Goal: Task Accomplishment & Management: Manage account settings

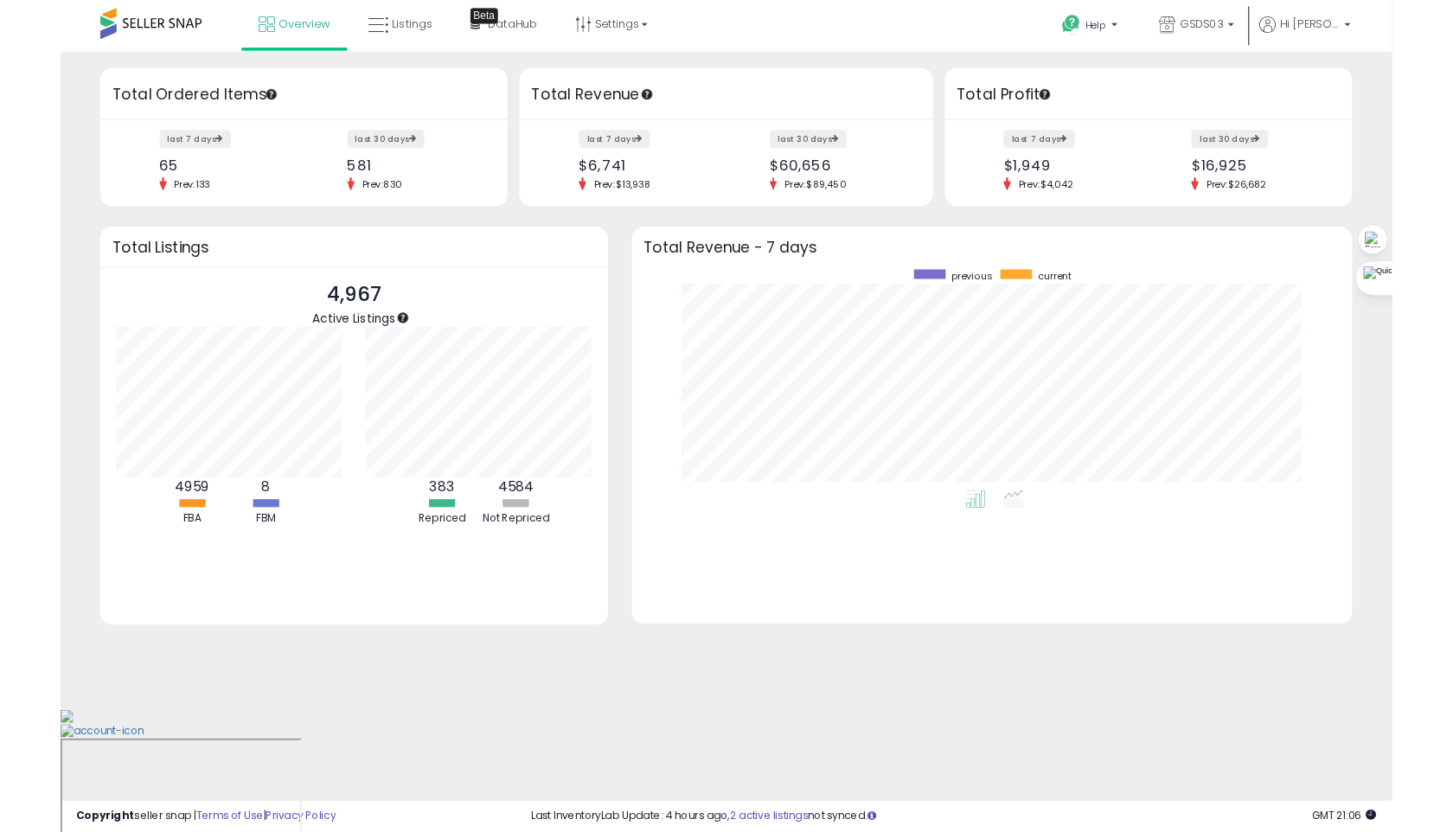
scroll to position [240, 751]
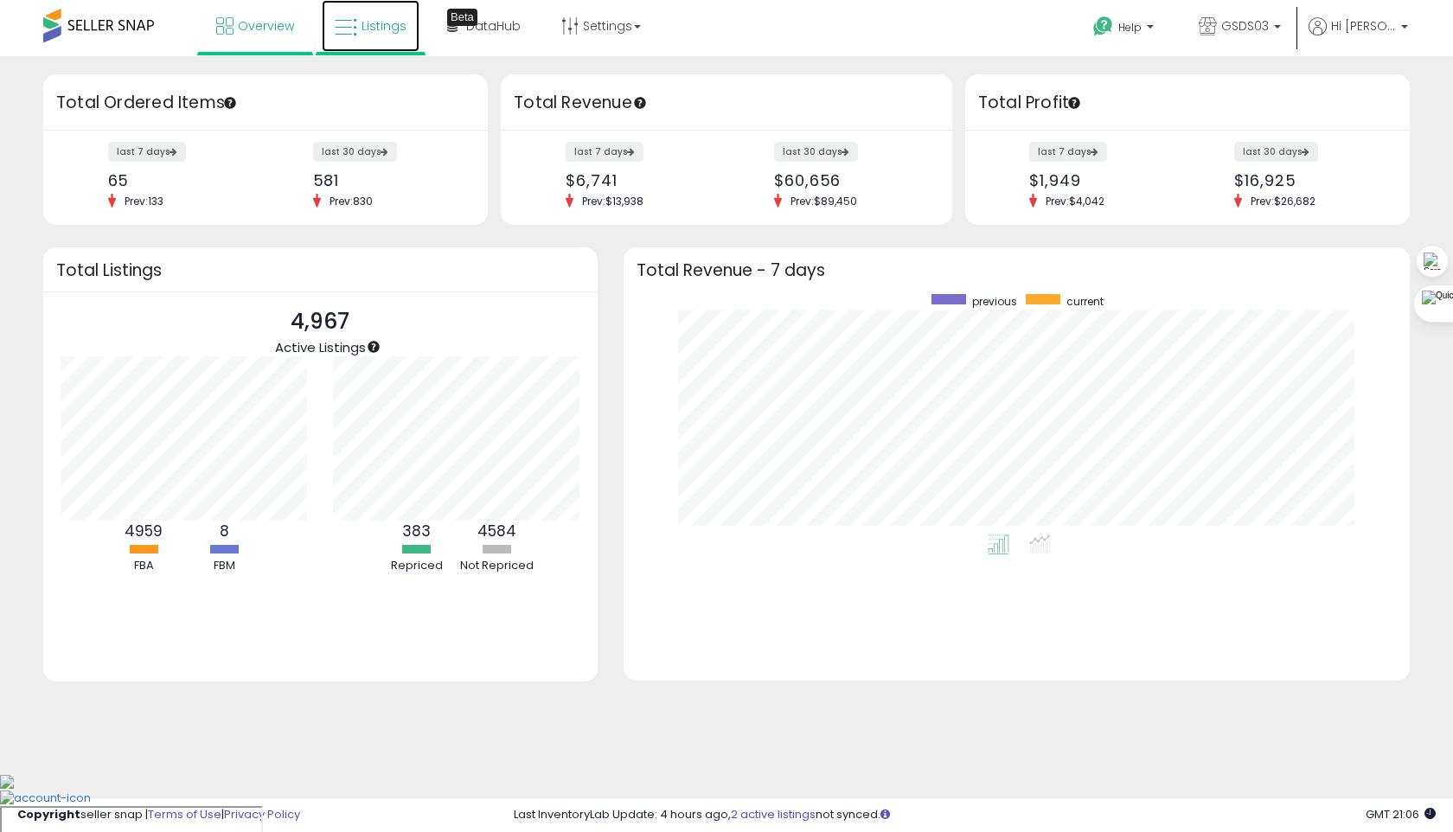
click at [355, 27] on icon at bounding box center [346, 27] width 22 height 22
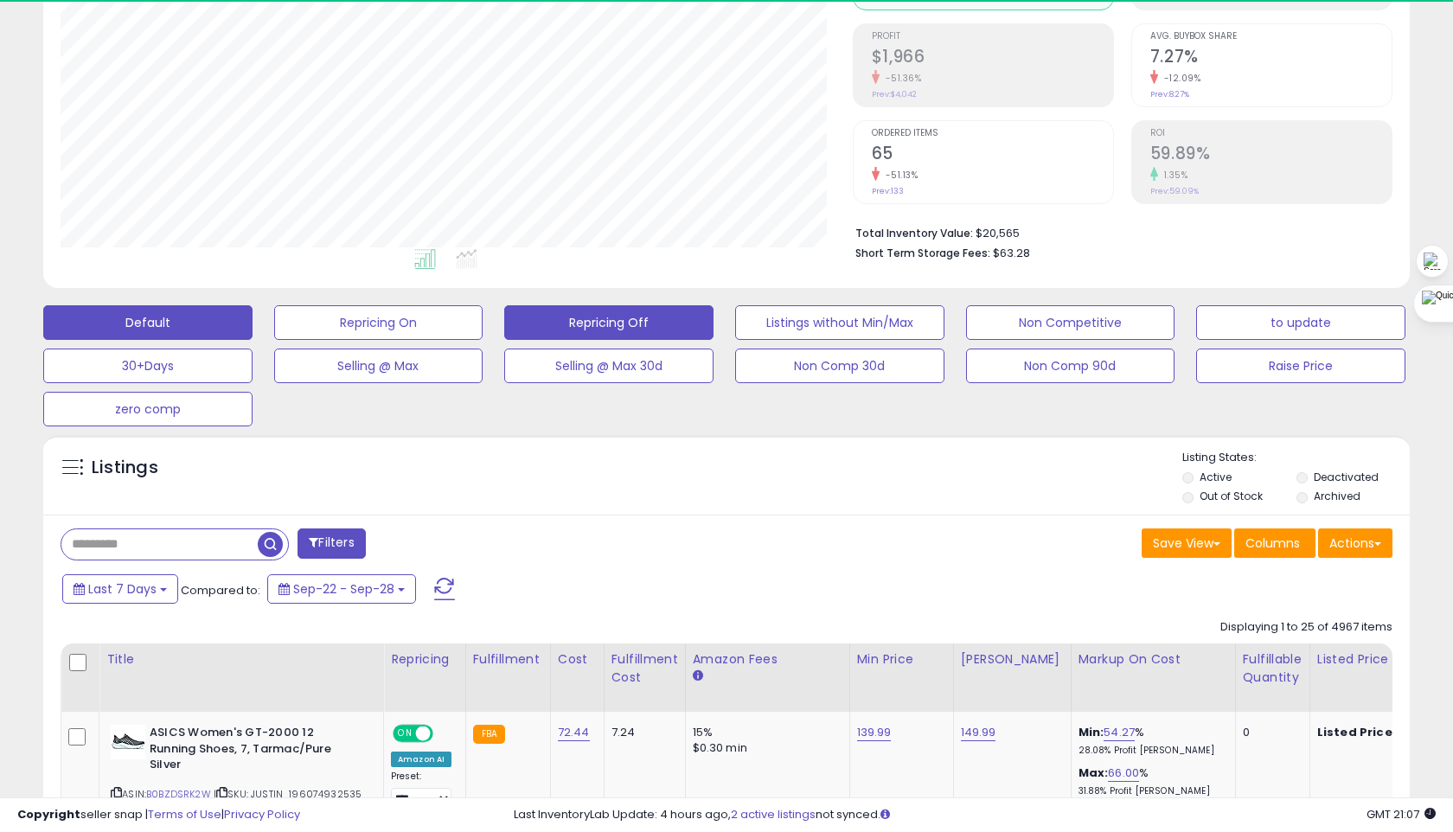
scroll to position [355, 791]
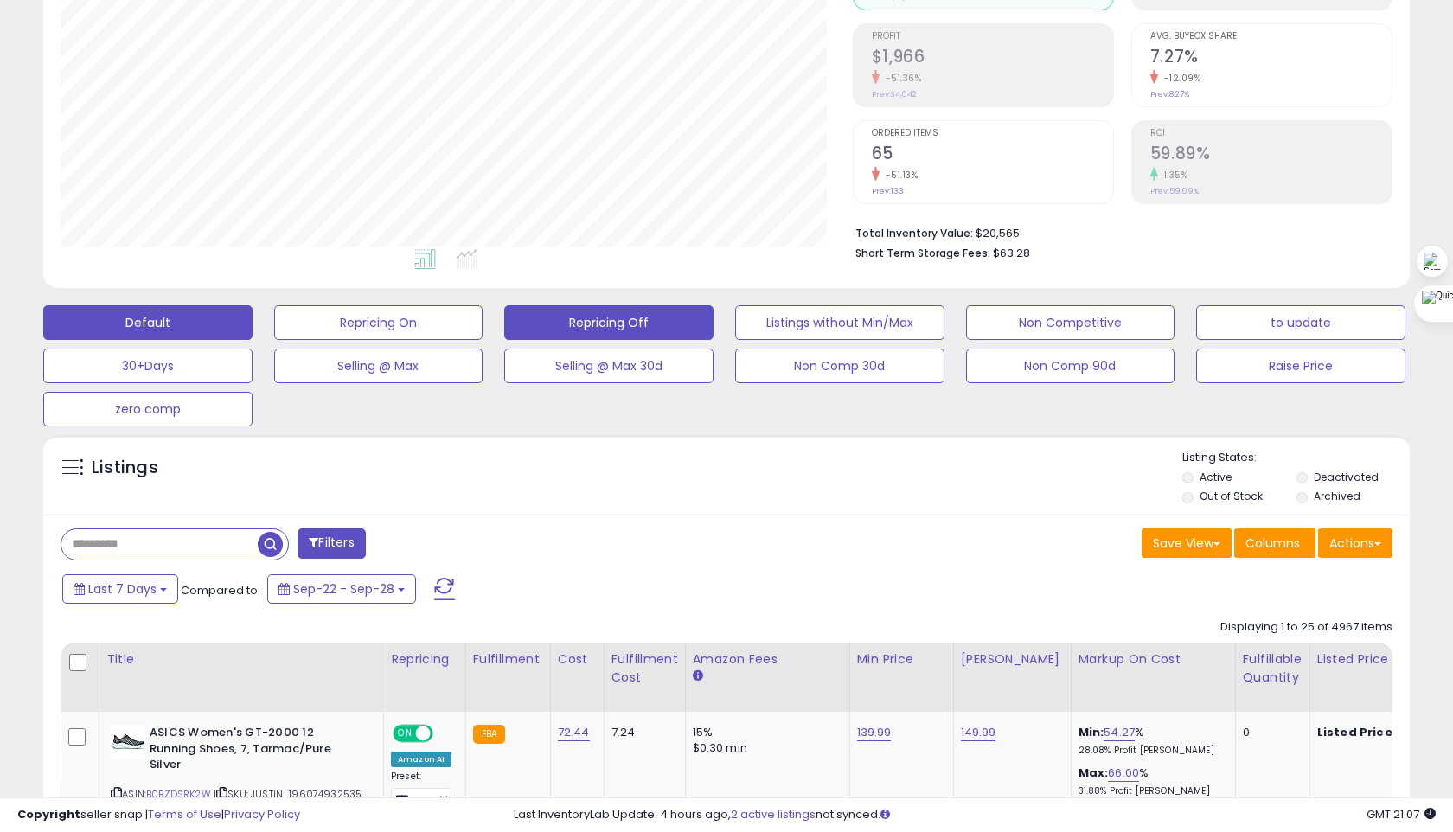
click at [654, 331] on button "Repricing Off" at bounding box center [608, 322] width 209 height 35
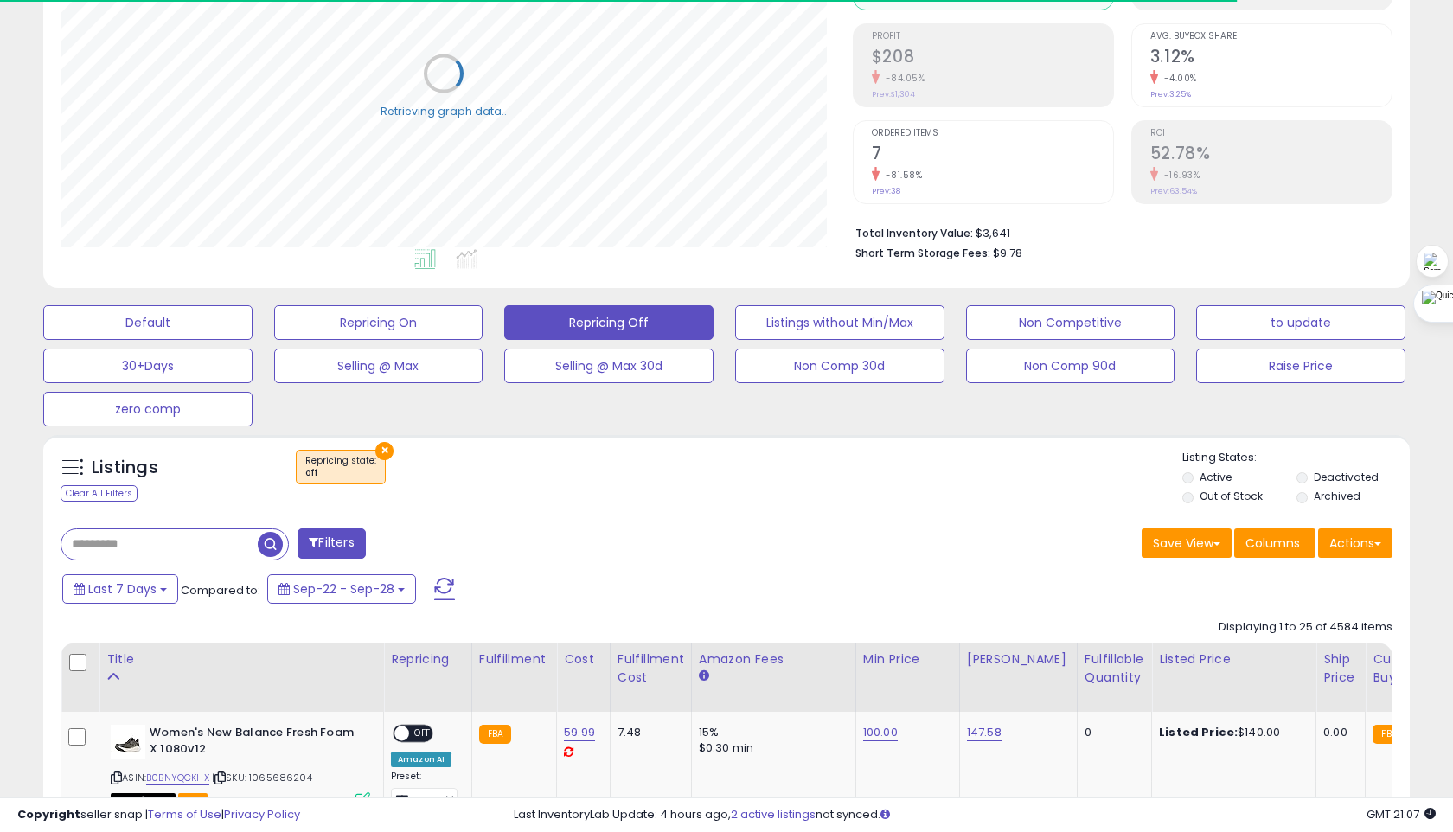
click at [1203, 500] on label "Out of Stock" at bounding box center [1230, 496] width 63 height 15
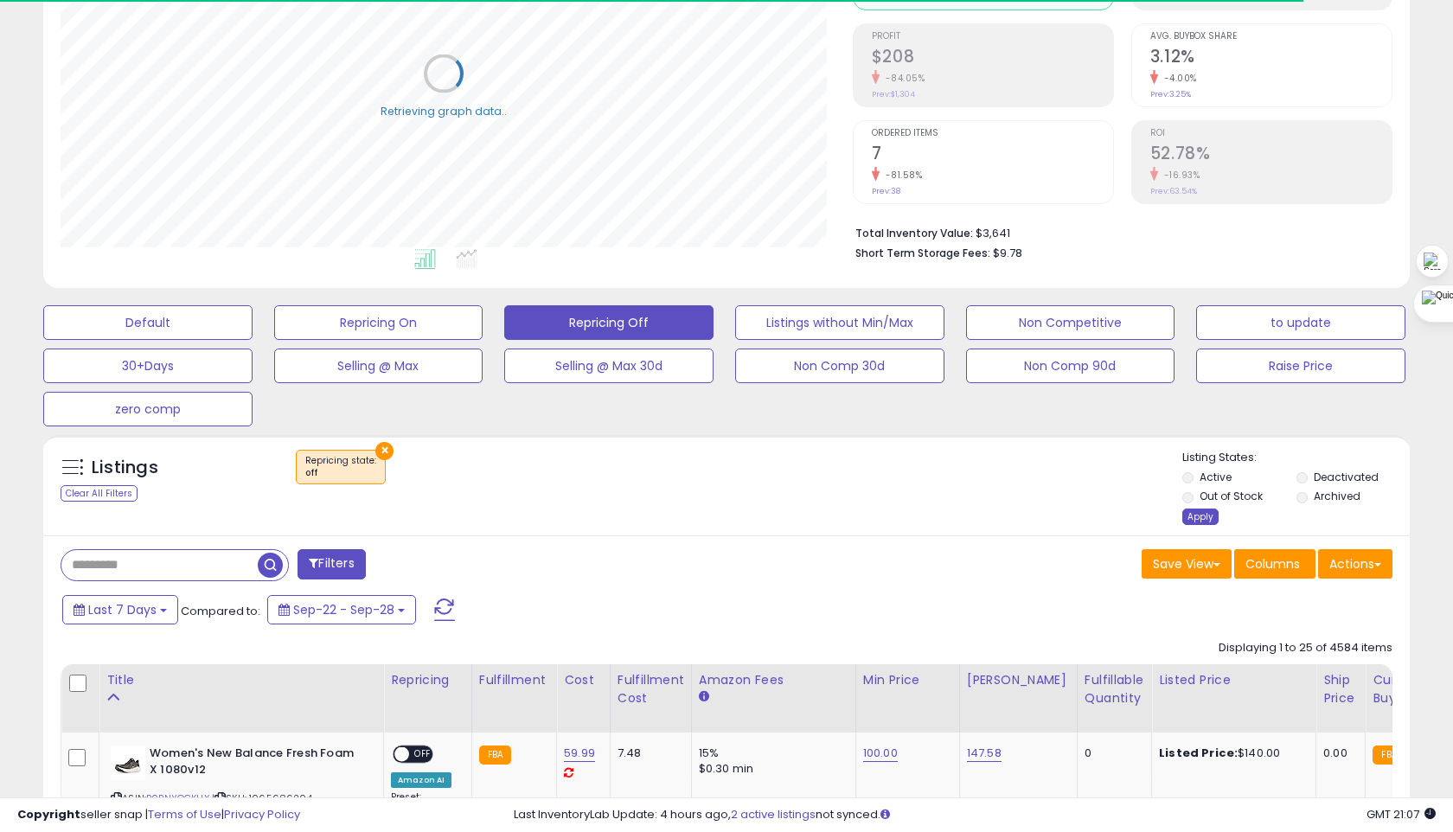
click at [1189, 520] on div "Apply" at bounding box center [1200, 516] width 36 height 16
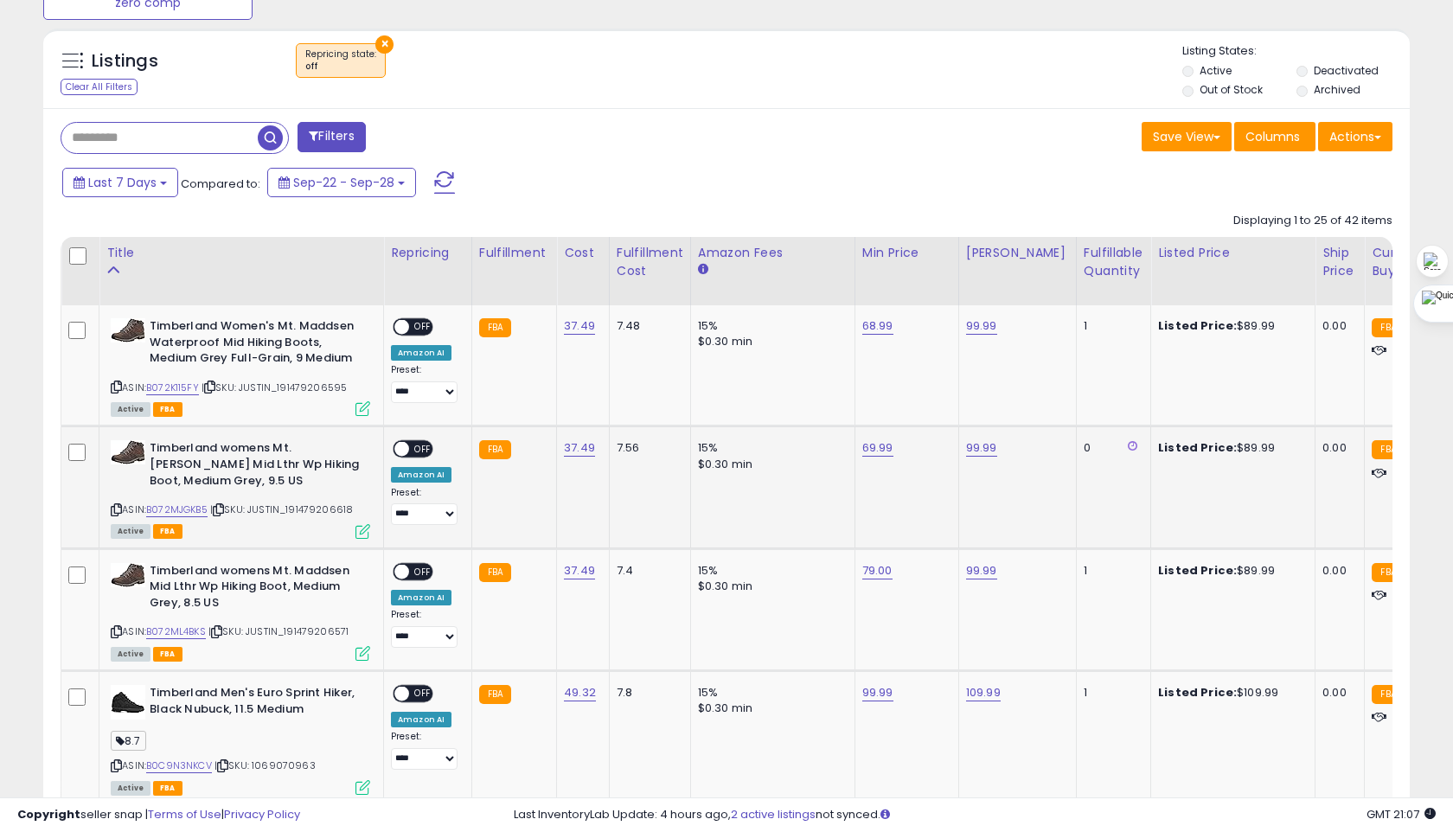
scroll to position [649, 0]
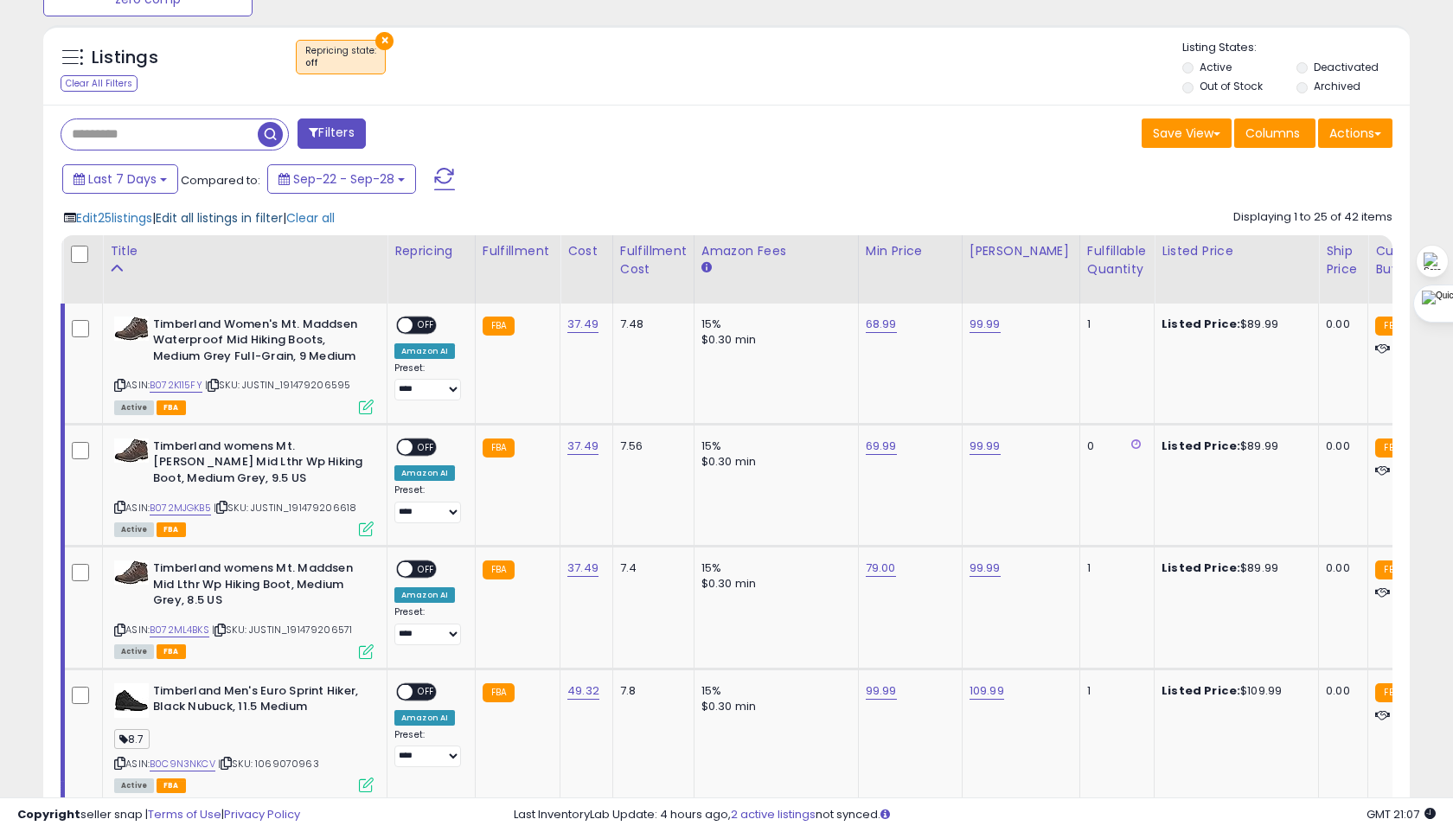
click at [221, 225] on span "Edit all listings in filter" at bounding box center [219, 217] width 127 height 17
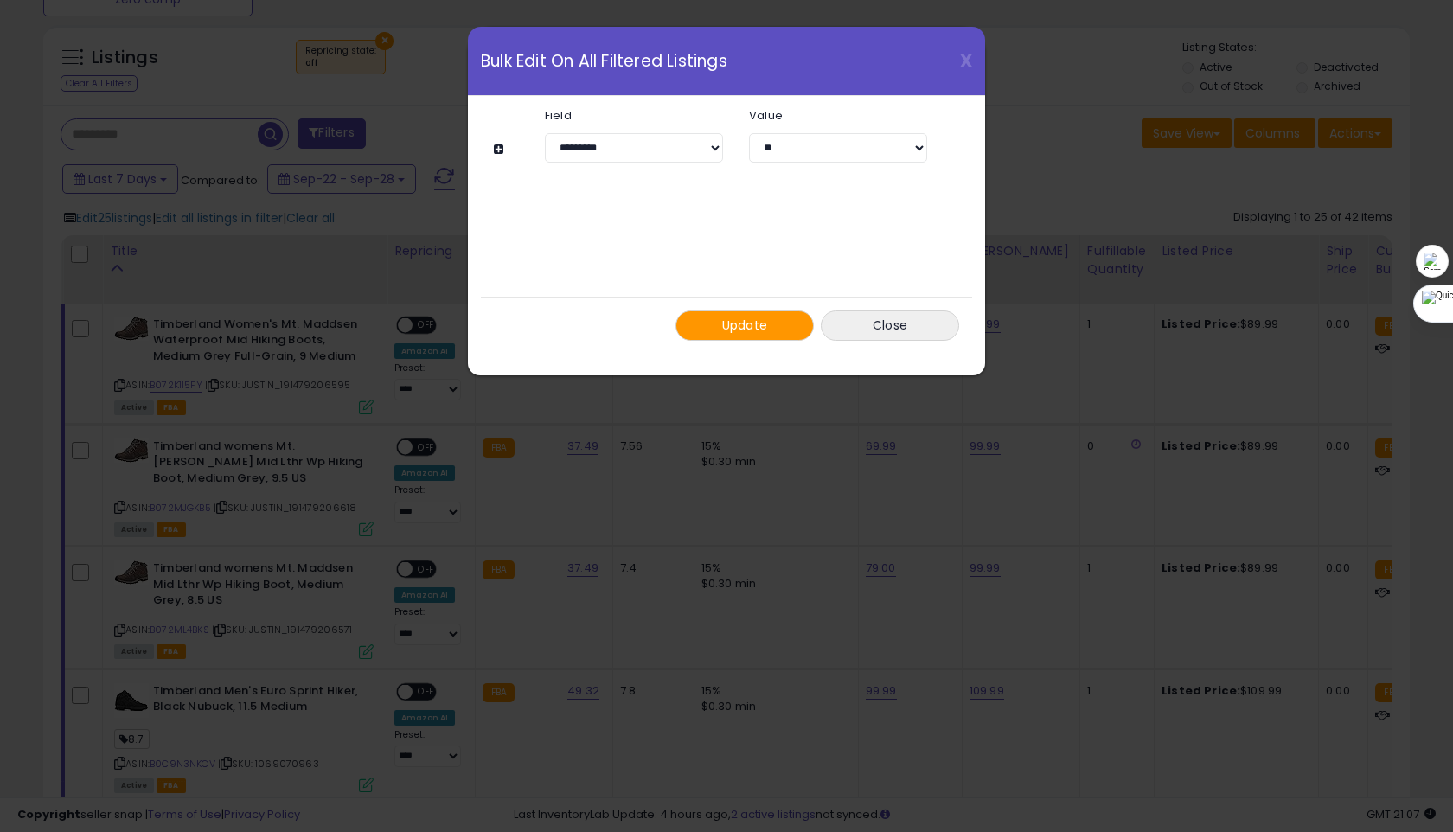
click at [722, 329] on span "Update" at bounding box center [745, 324] width 46 height 17
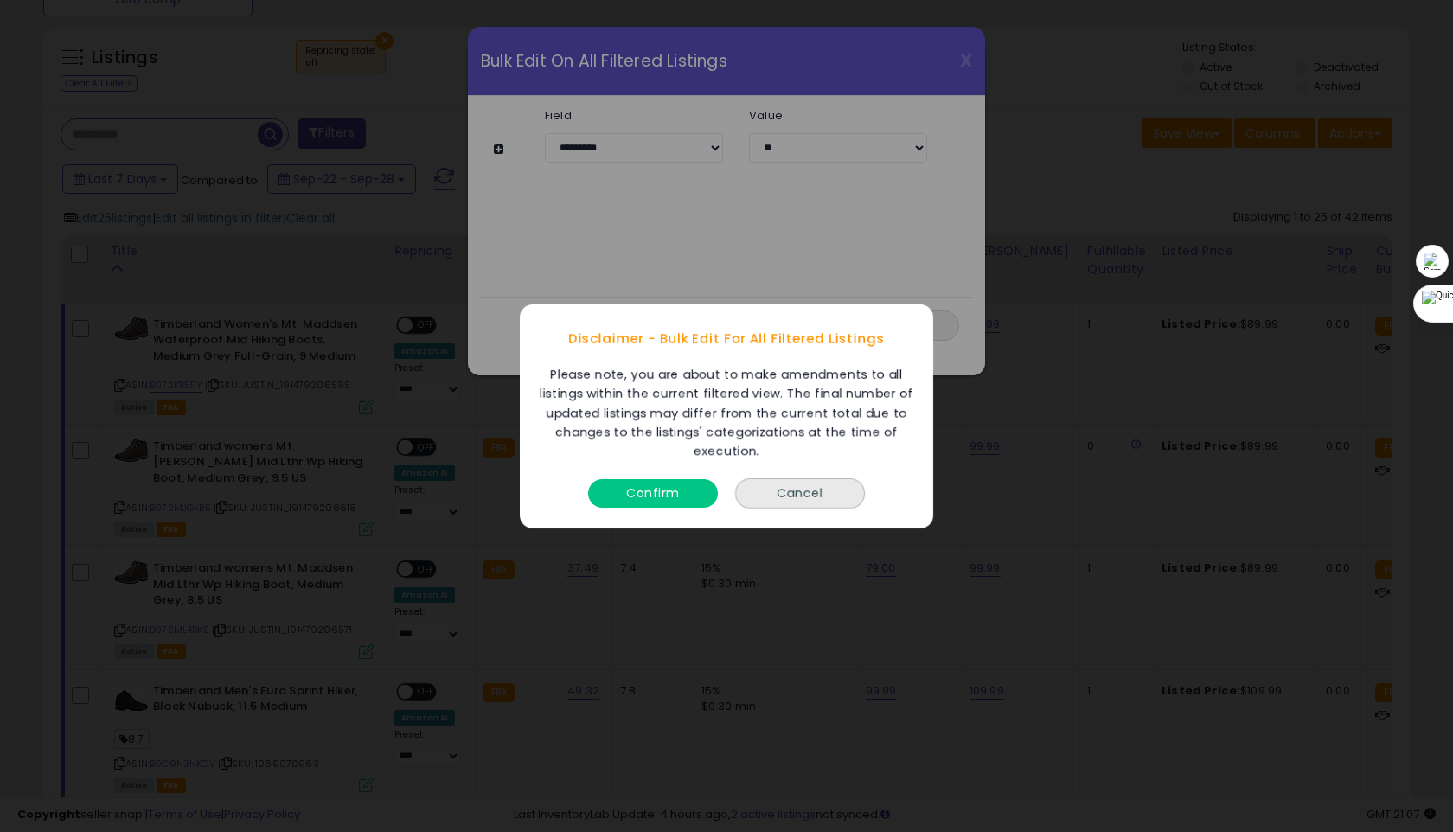
click at [662, 492] on button "Confirm" at bounding box center [653, 492] width 130 height 29
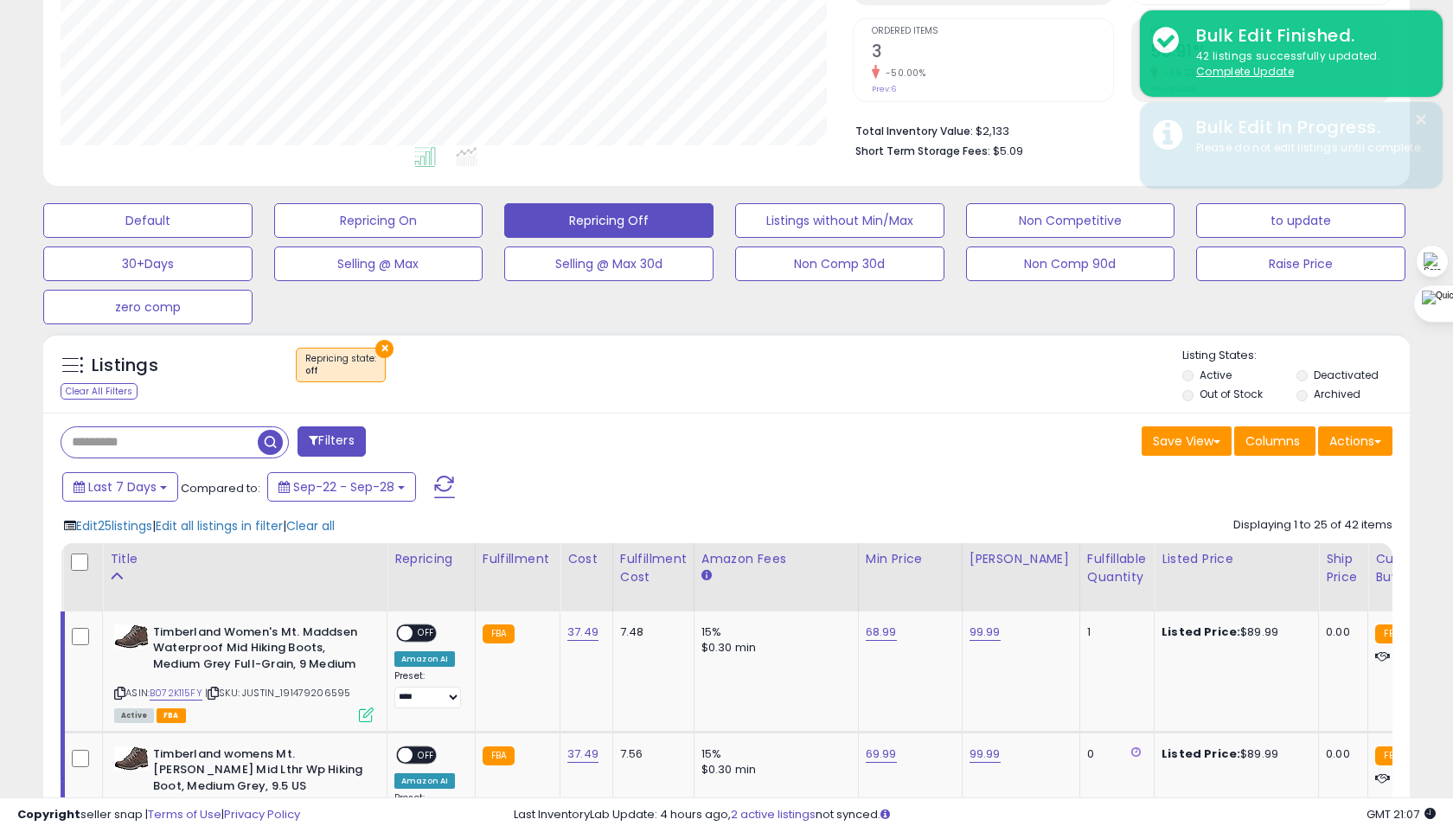
scroll to position [323, 0]
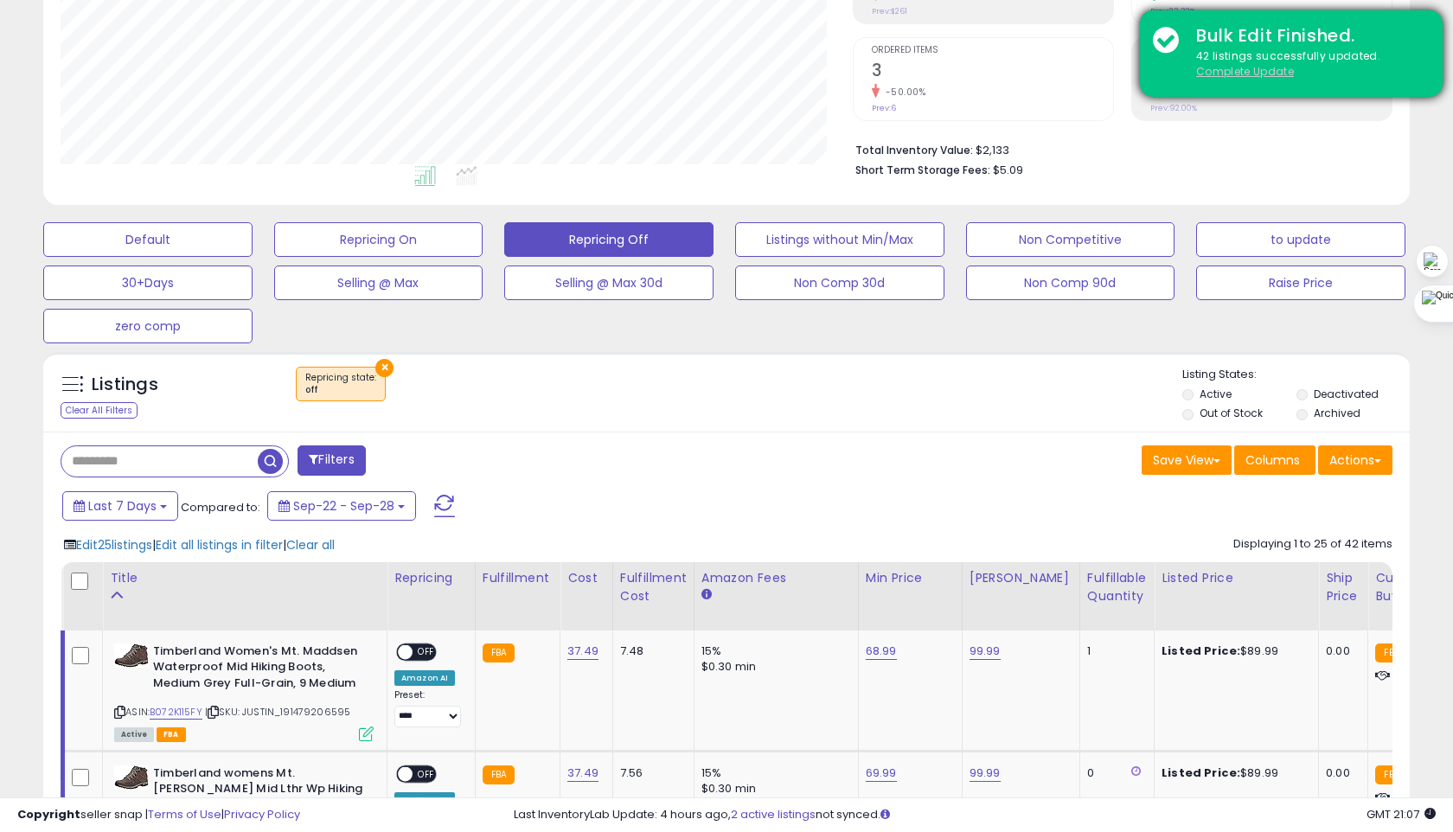
click at [1255, 71] on u "Complete Update" at bounding box center [1245, 71] width 98 height 15
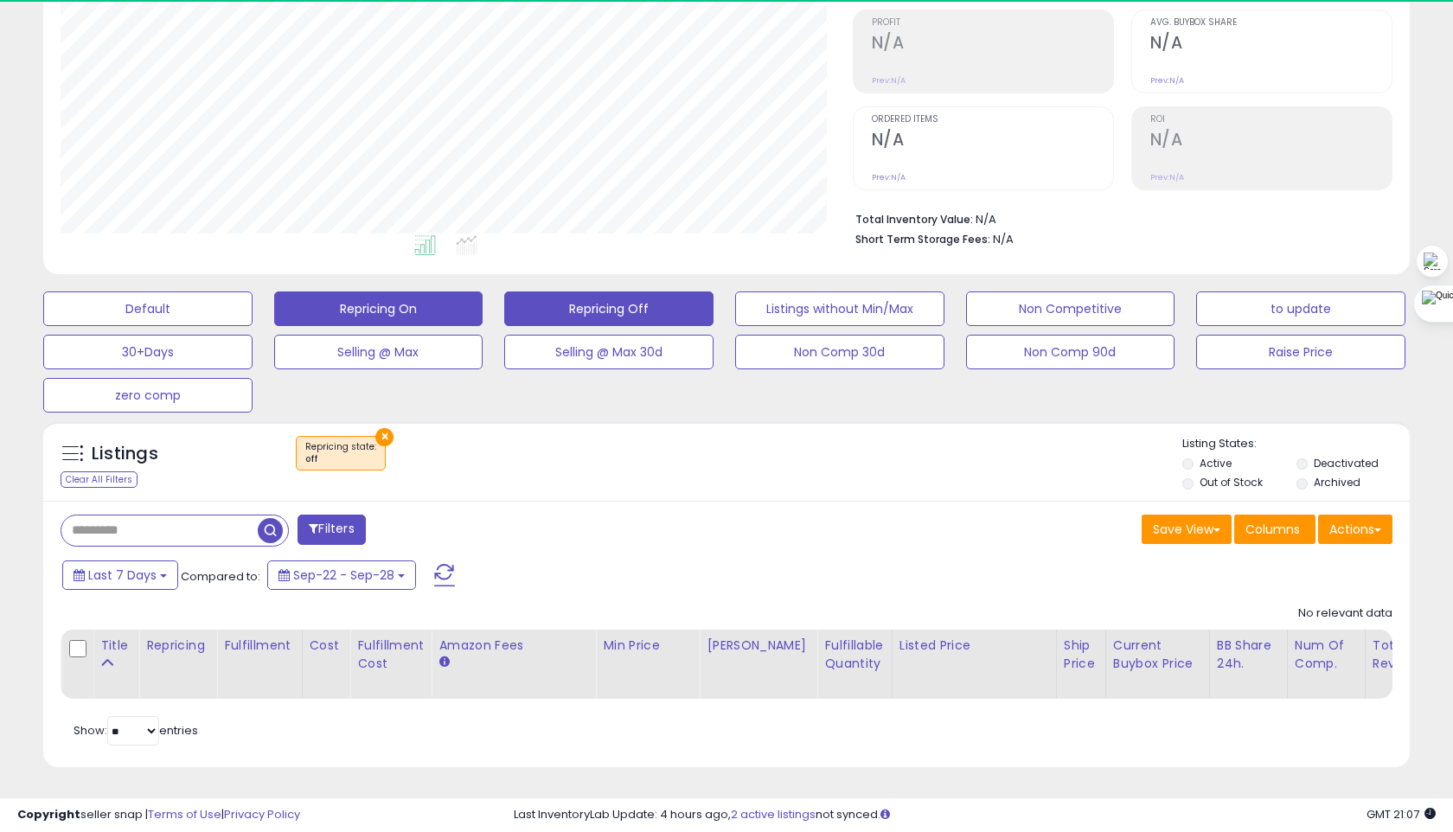
scroll to position [355, 791]
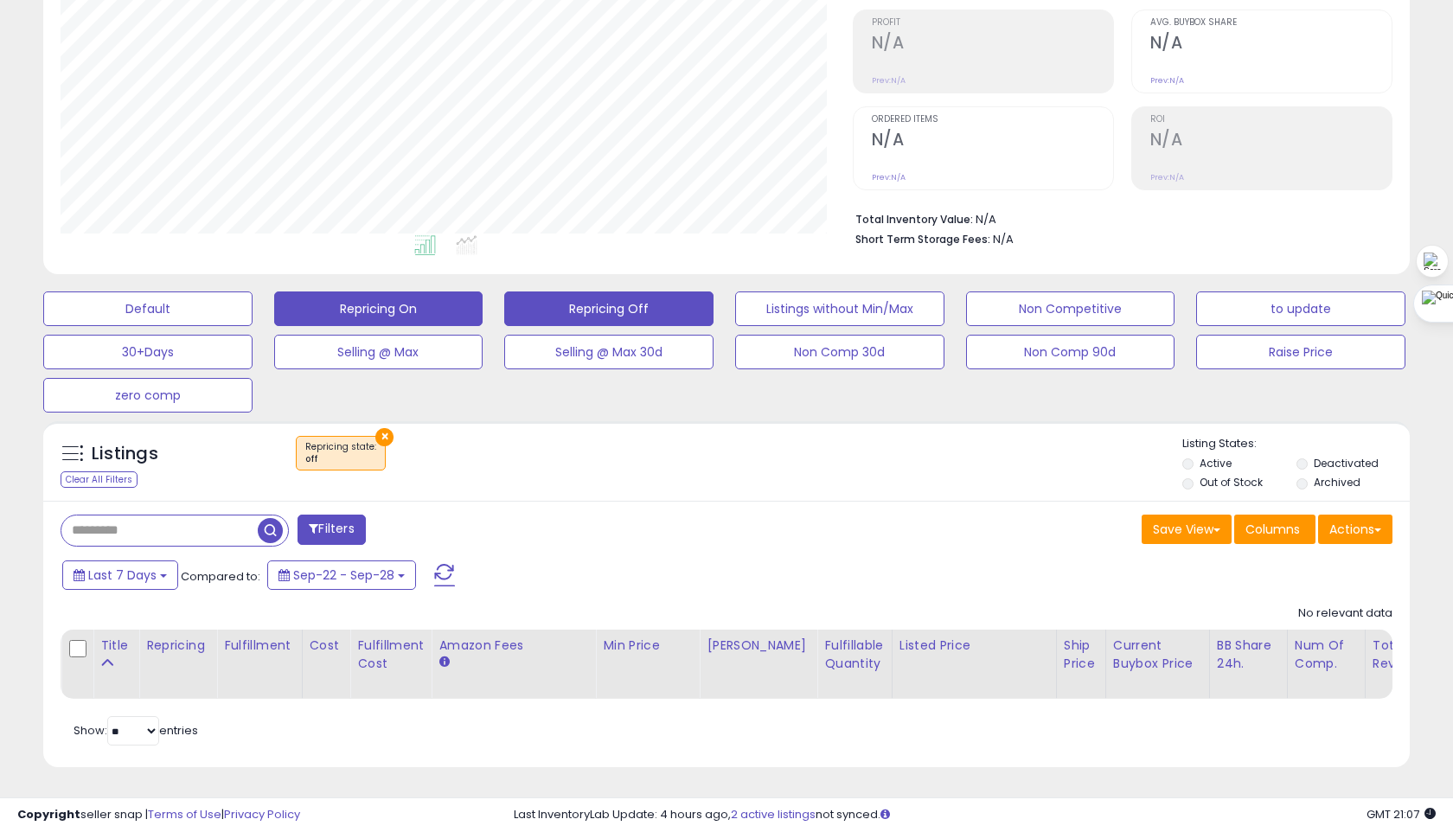
click at [457, 302] on button "Repricing On" at bounding box center [378, 308] width 209 height 35
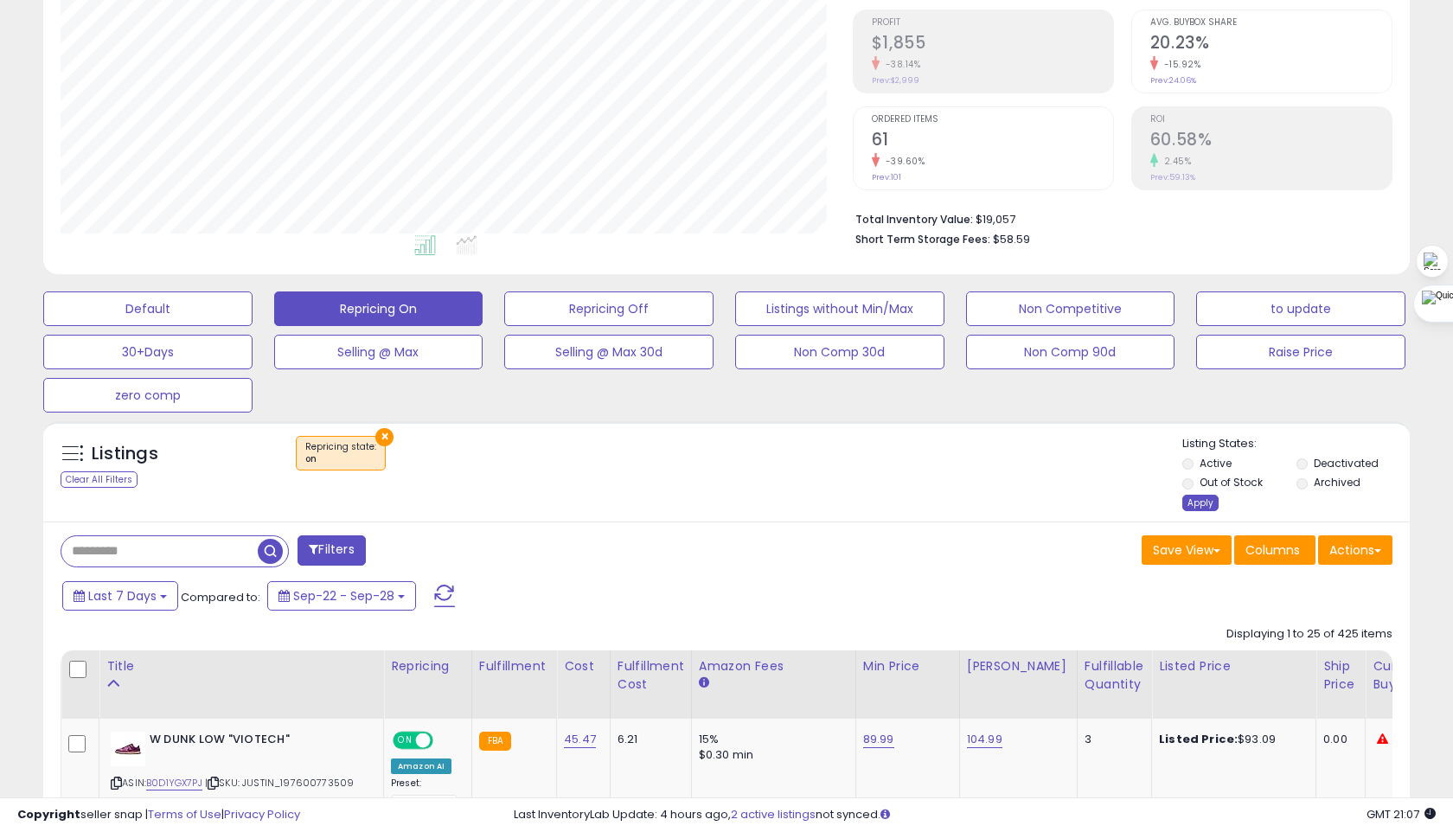
click at [1190, 501] on div "Apply" at bounding box center [1200, 503] width 36 height 16
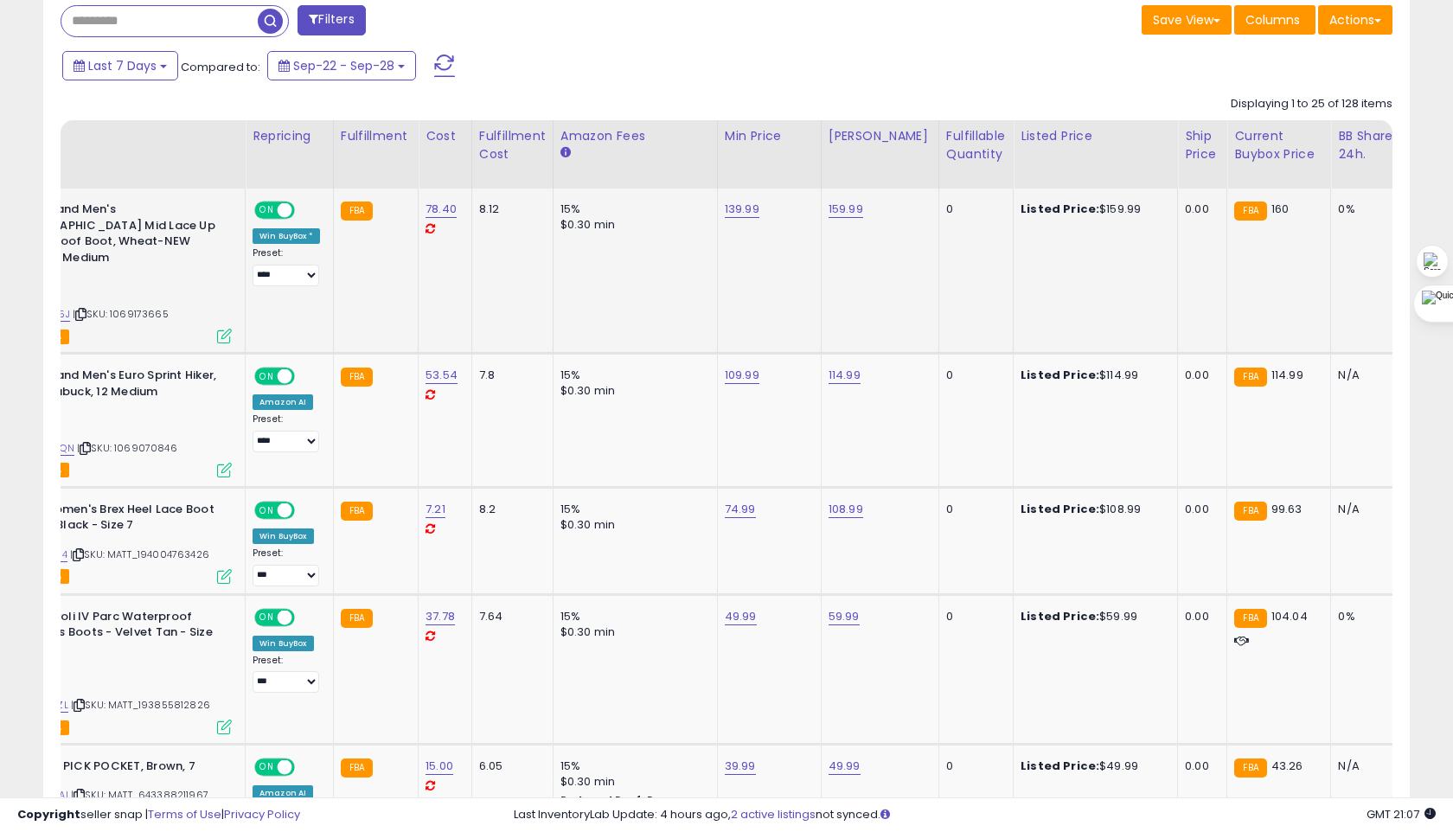
scroll to position [0, 0]
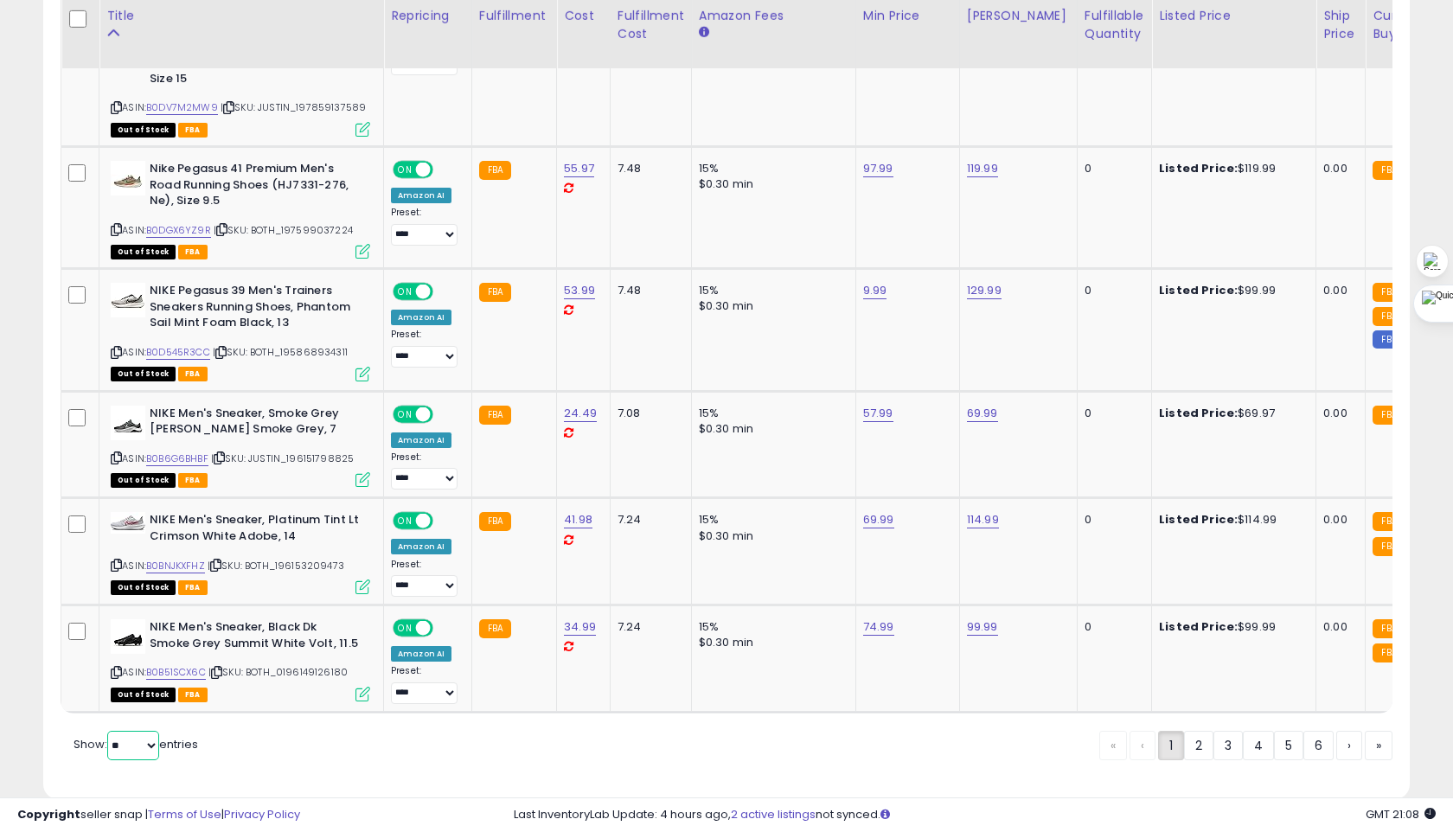
click at [124, 731] on select "** **" at bounding box center [133, 745] width 52 height 29
click at [109, 731] on select "** **" at bounding box center [133, 745] width 52 height 29
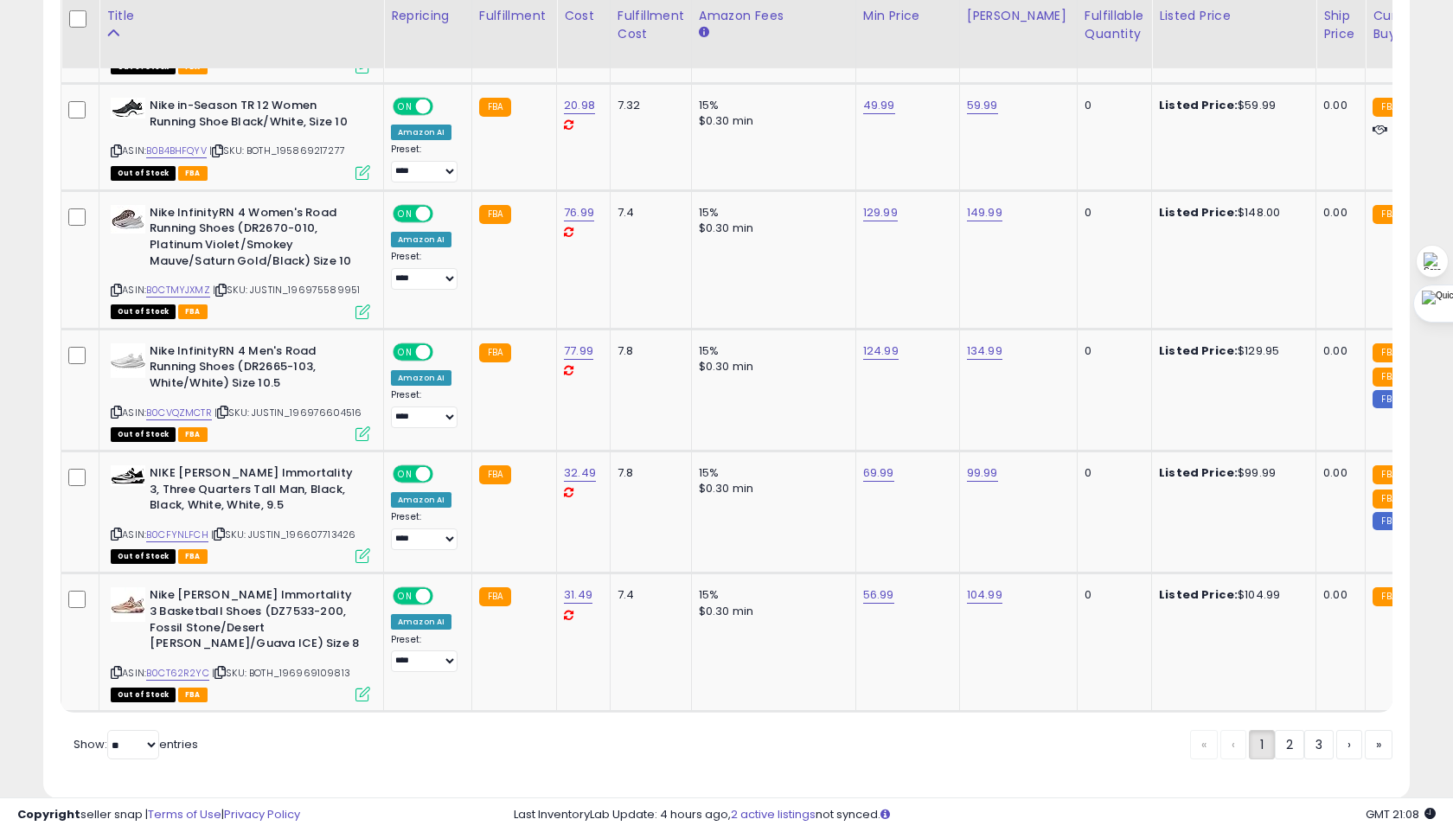
click at [1291, 730] on link "2" at bounding box center [1289, 744] width 29 height 29
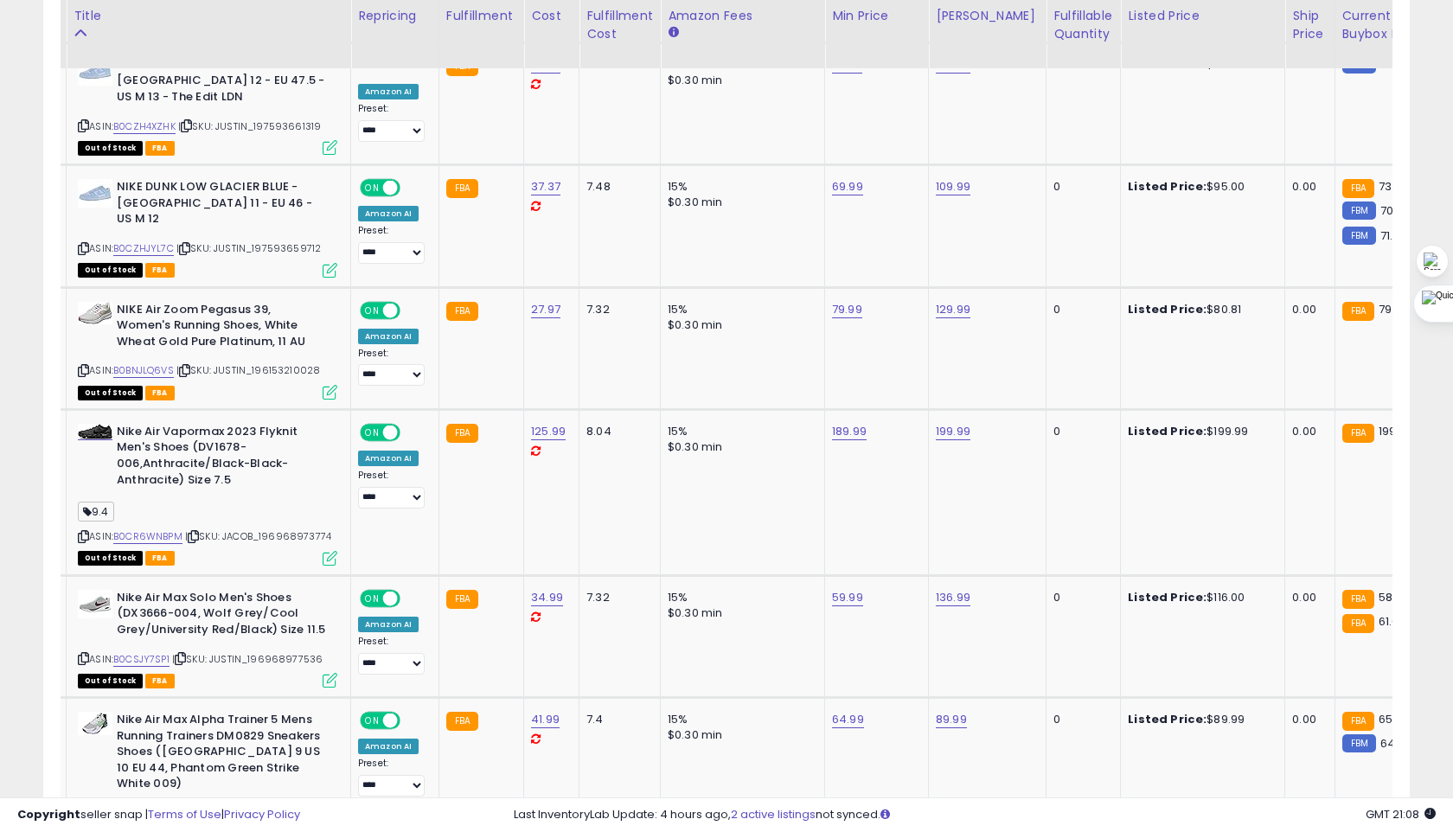
scroll to position [0, 40]
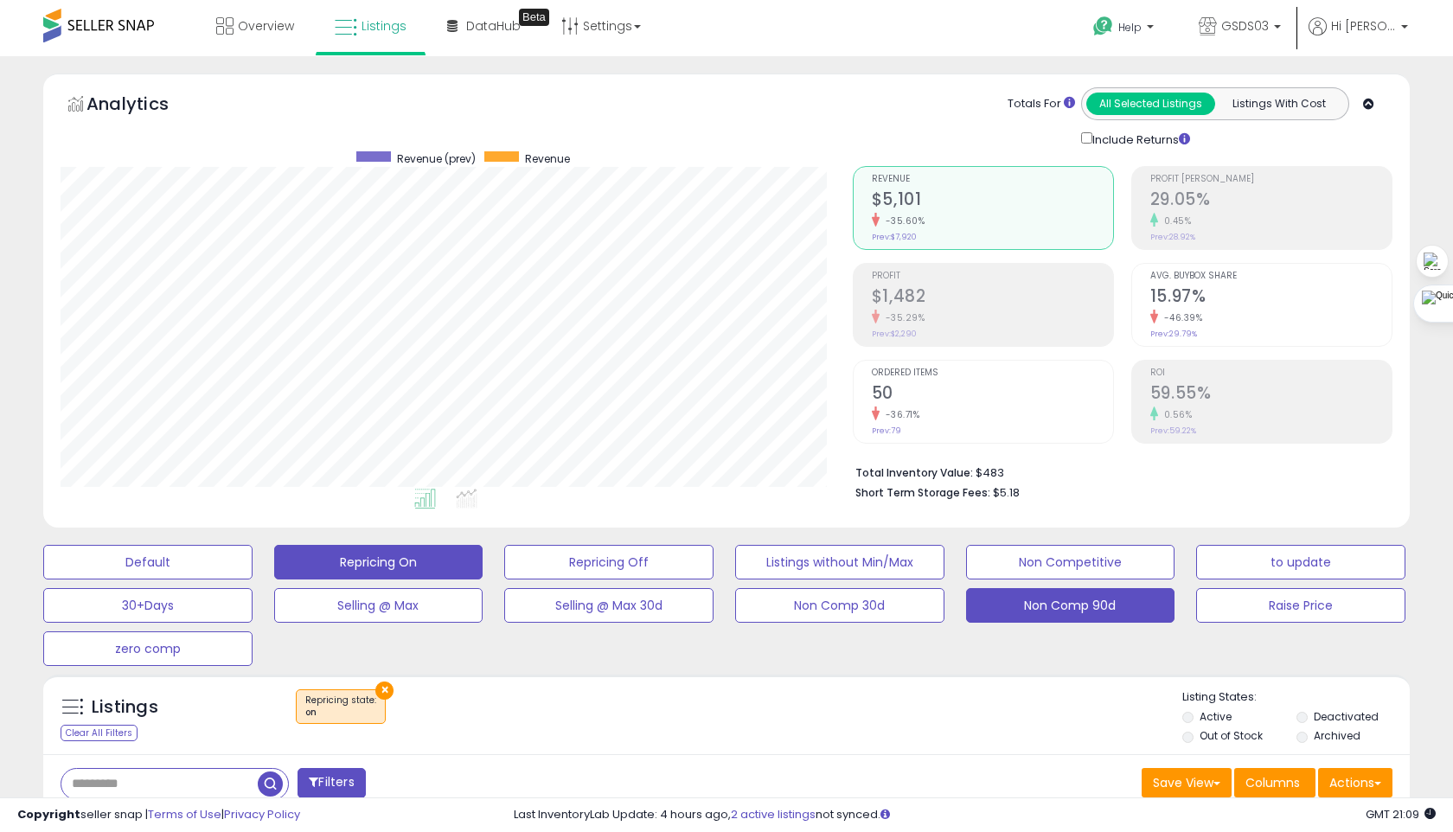
click at [1056, 607] on button "Non Comp 90d" at bounding box center [1070, 605] width 209 height 35
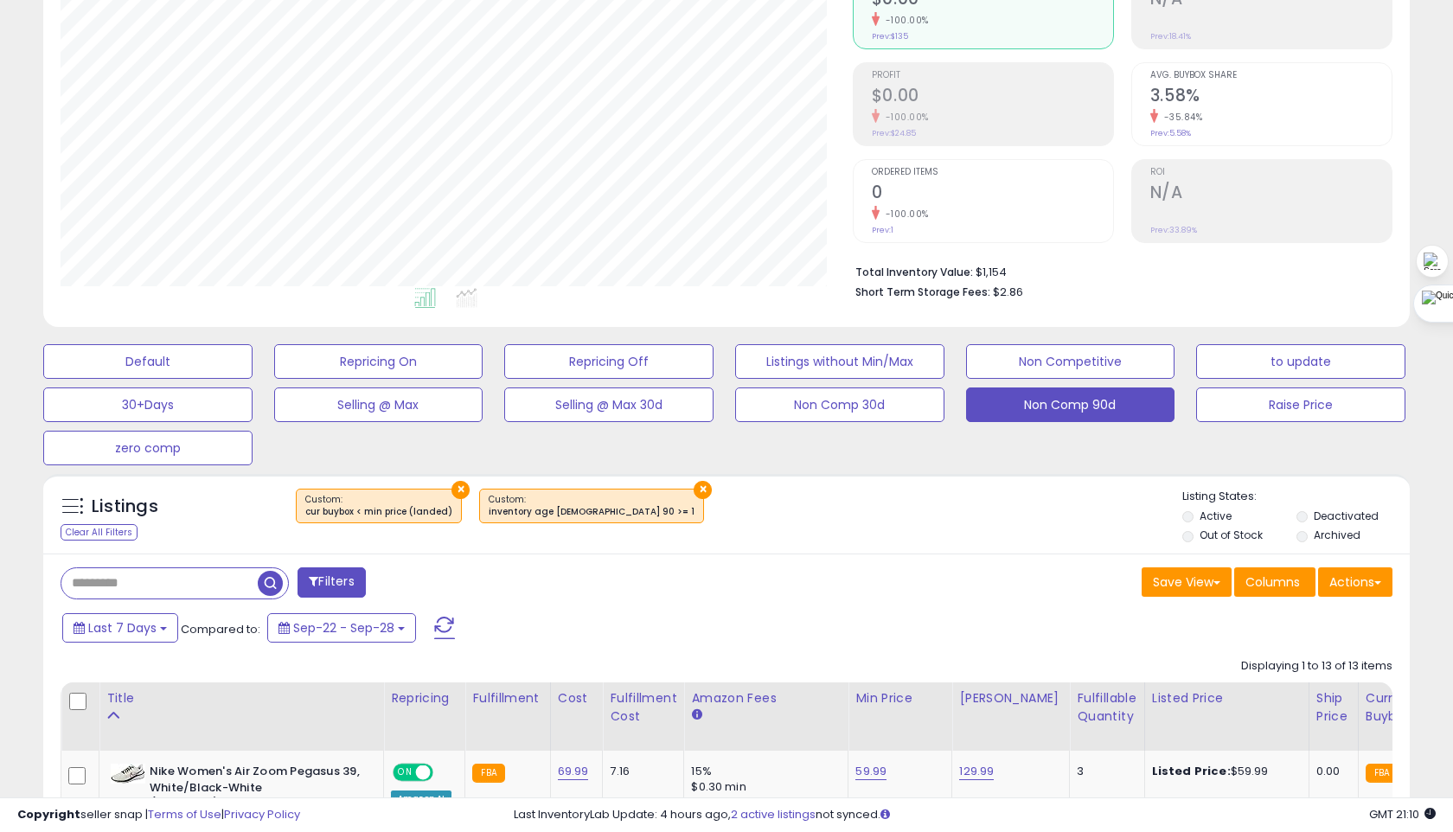
scroll to position [0, 0]
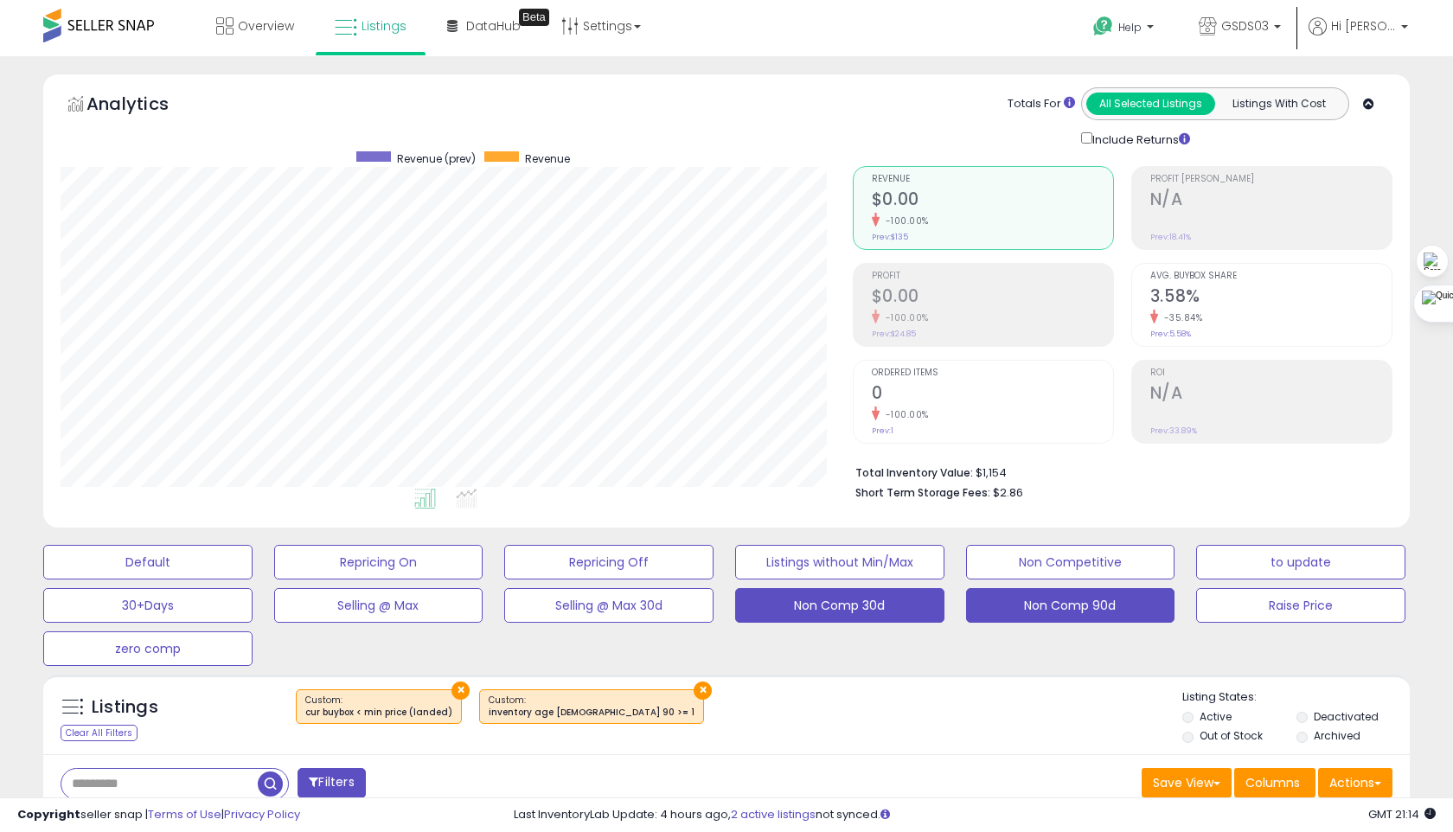
click at [801, 605] on button "Non Comp 30d" at bounding box center [839, 605] width 209 height 35
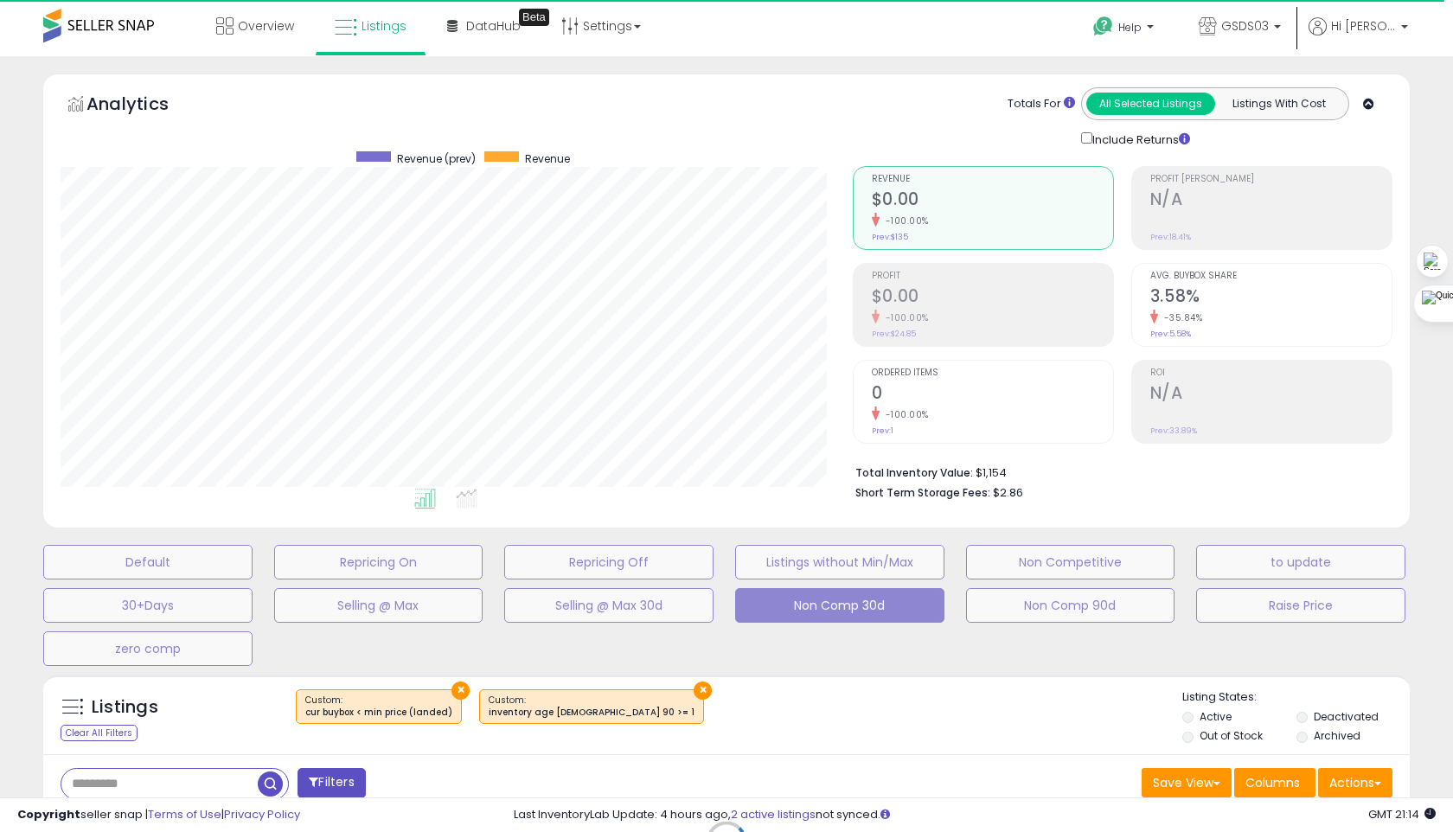
select select "**"
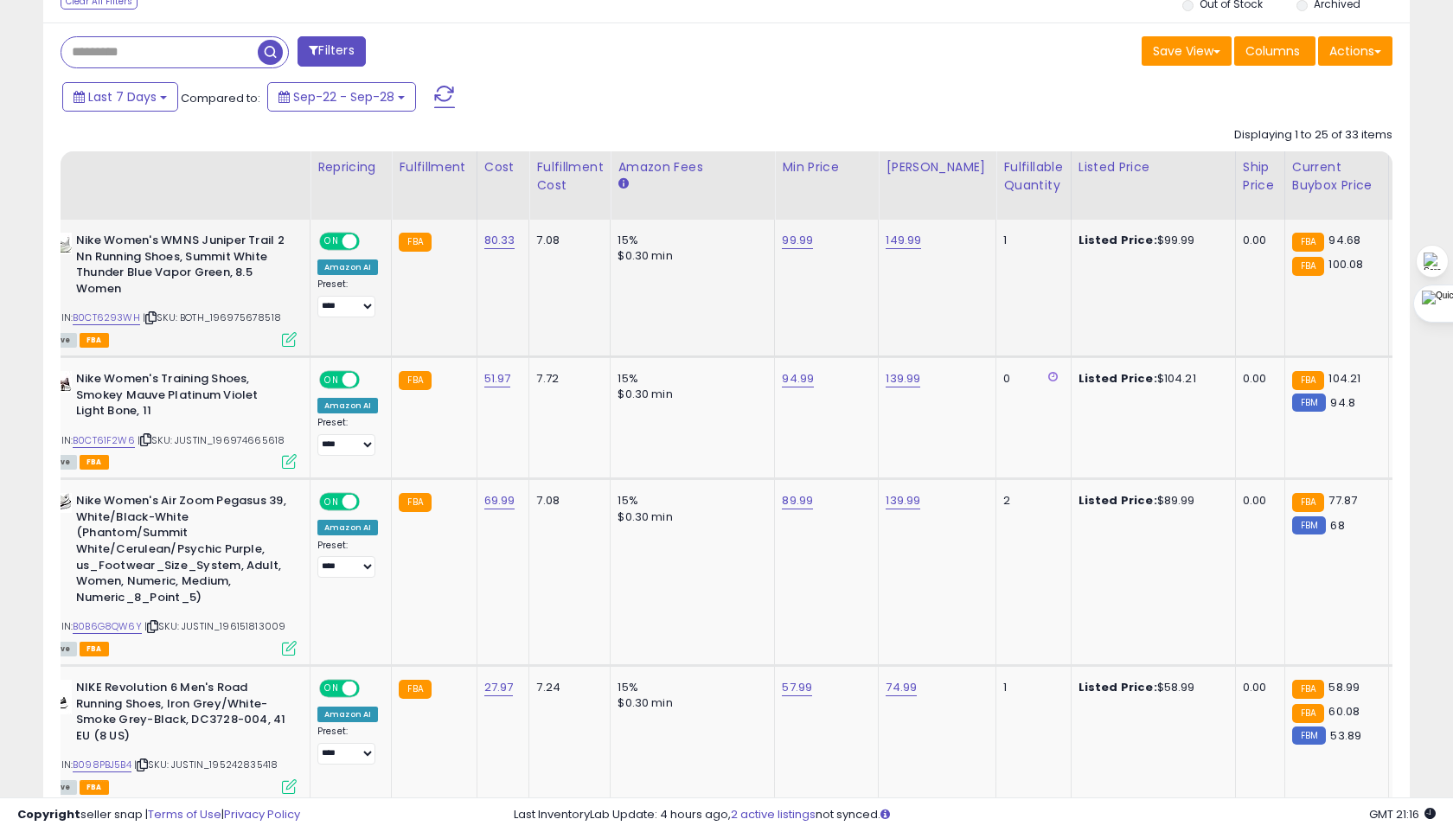
scroll to position [0, 67]
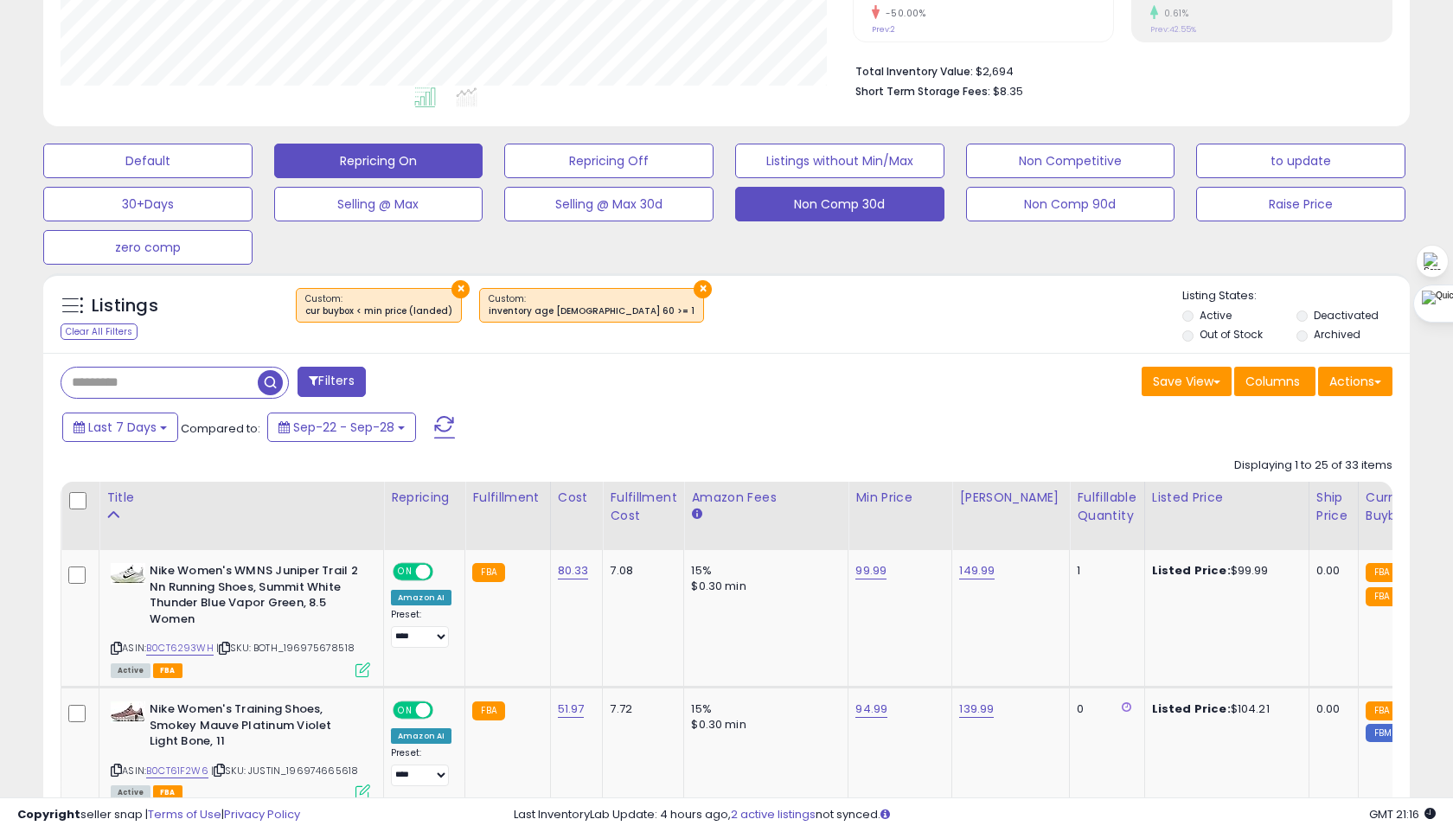
click at [441, 160] on button "Repricing On" at bounding box center [378, 161] width 209 height 35
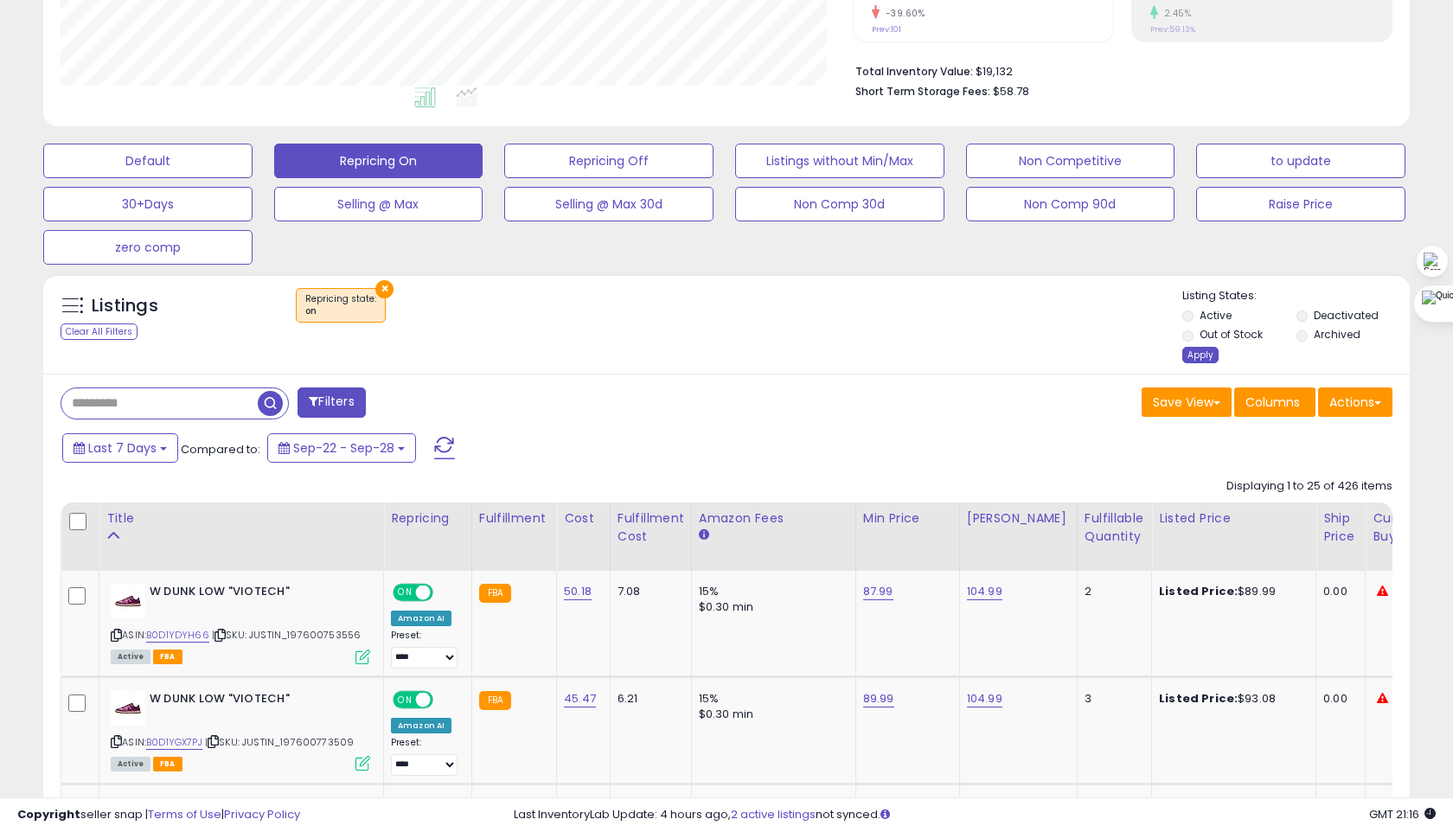
click at [1192, 356] on div "Apply" at bounding box center [1200, 355] width 36 height 16
click at [1192, 357] on div "Apply" at bounding box center [1200, 355] width 36 height 16
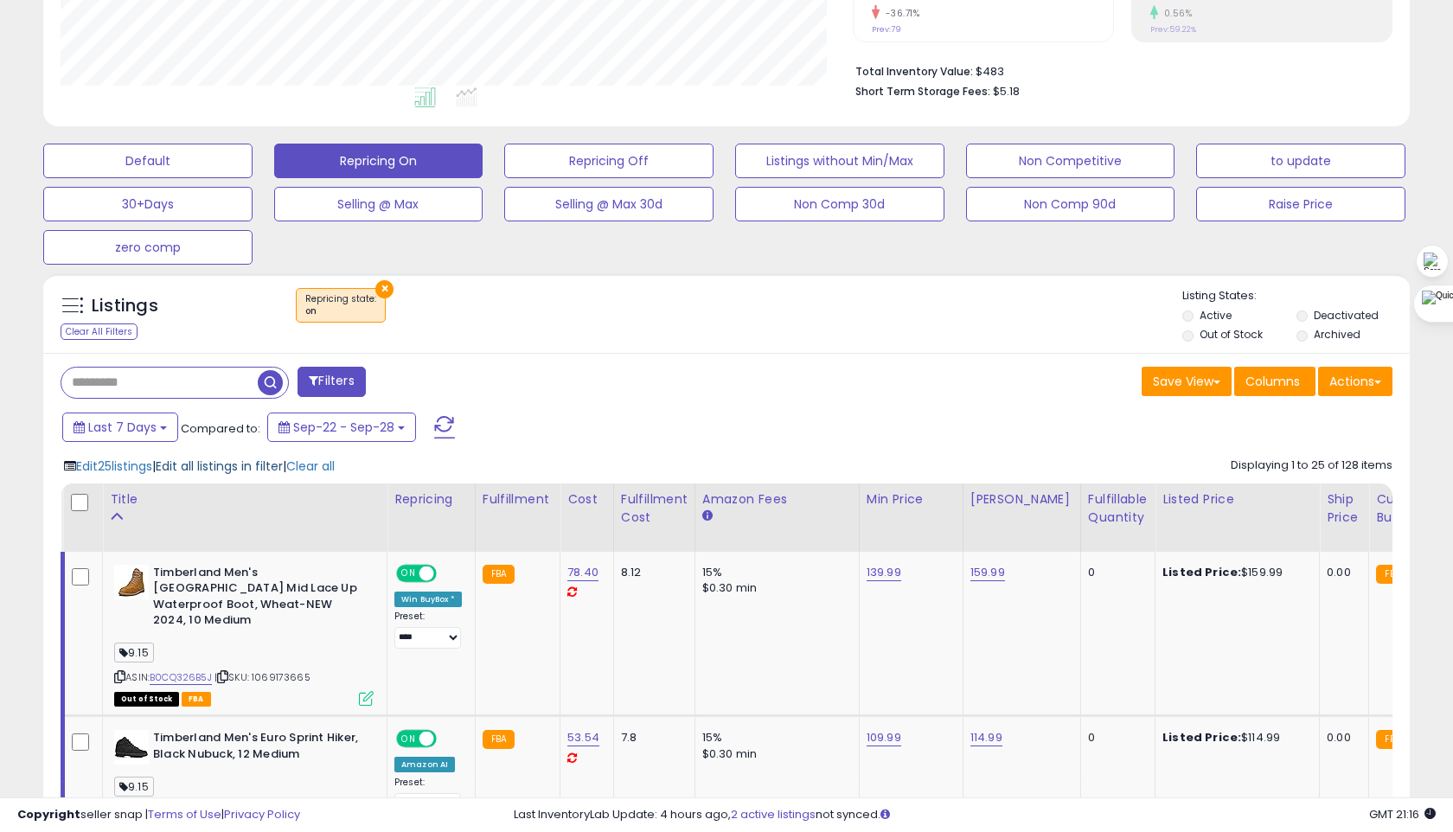
click at [212, 468] on span "Edit all listings in filter" at bounding box center [219, 465] width 127 height 17
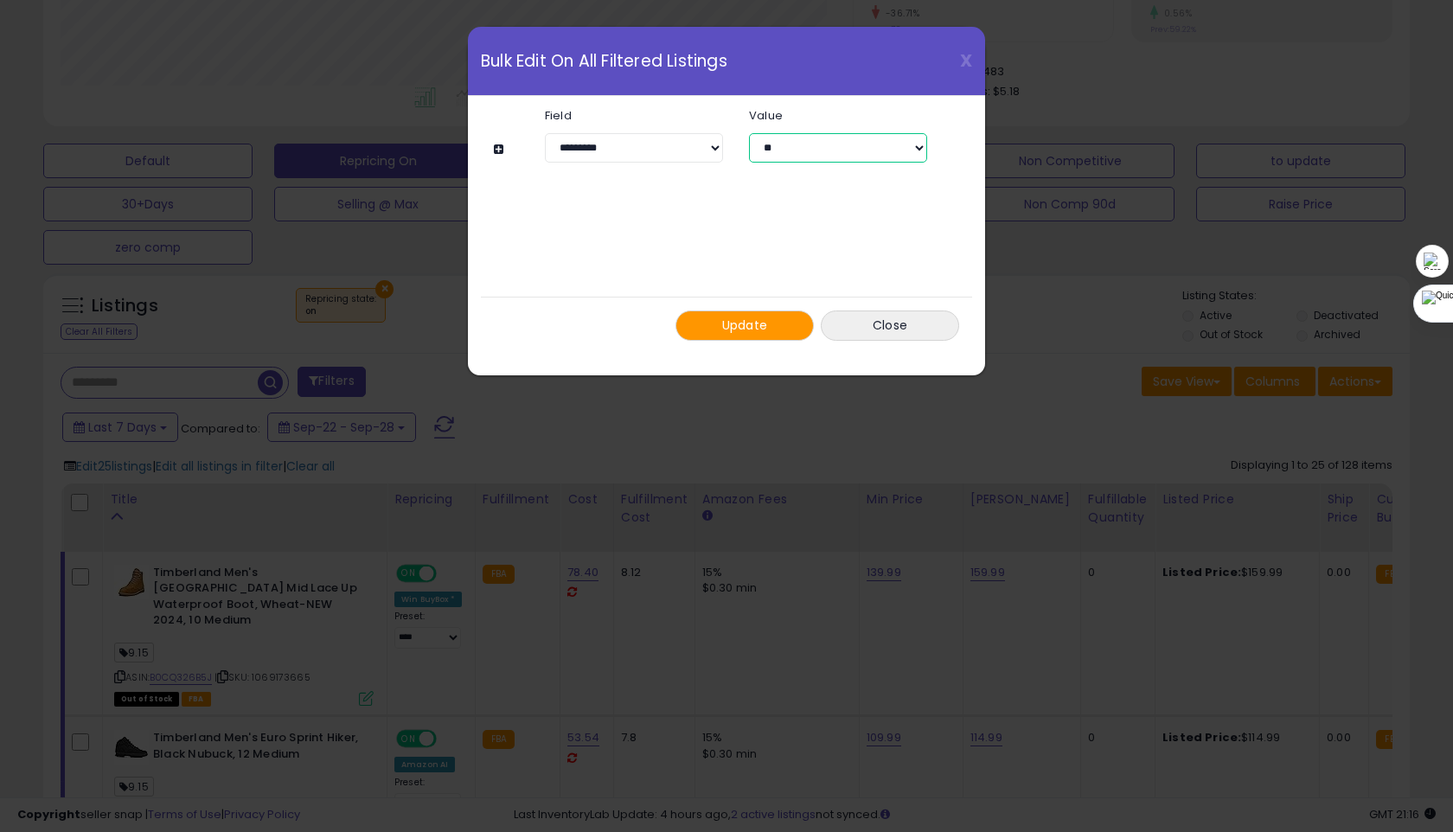
click at [790, 143] on select "** ***" at bounding box center [838, 147] width 178 height 29
select select "***"
click at [749, 133] on select "** ***" at bounding box center [838, 147] width 178 height 29
click at [753, 332] on span "Update" at bounding box center [745, 324] width 46 height 17
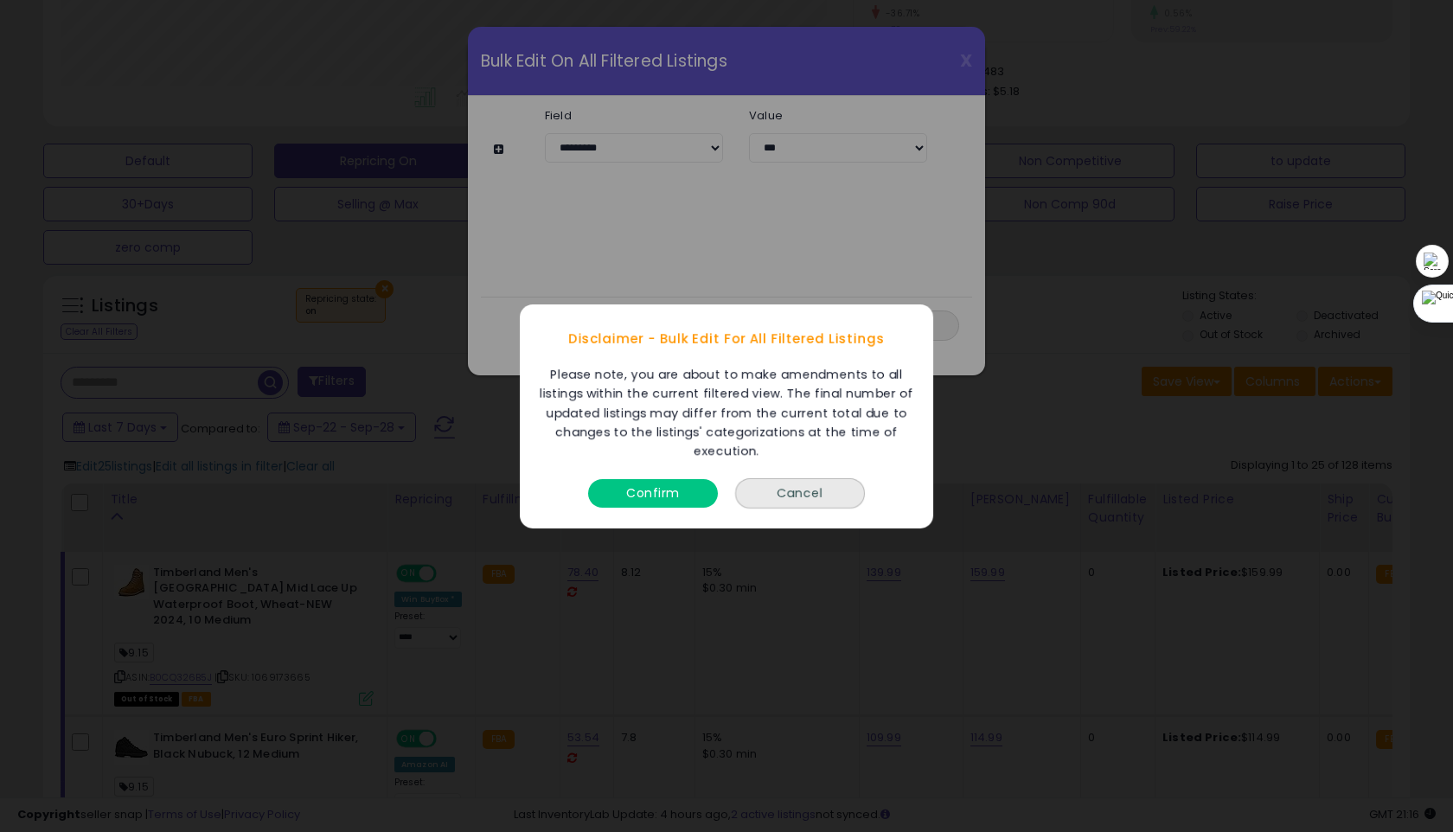
click at [663, 499] on button "Confirm" at bounding box center [653, 492] width 130 height 29
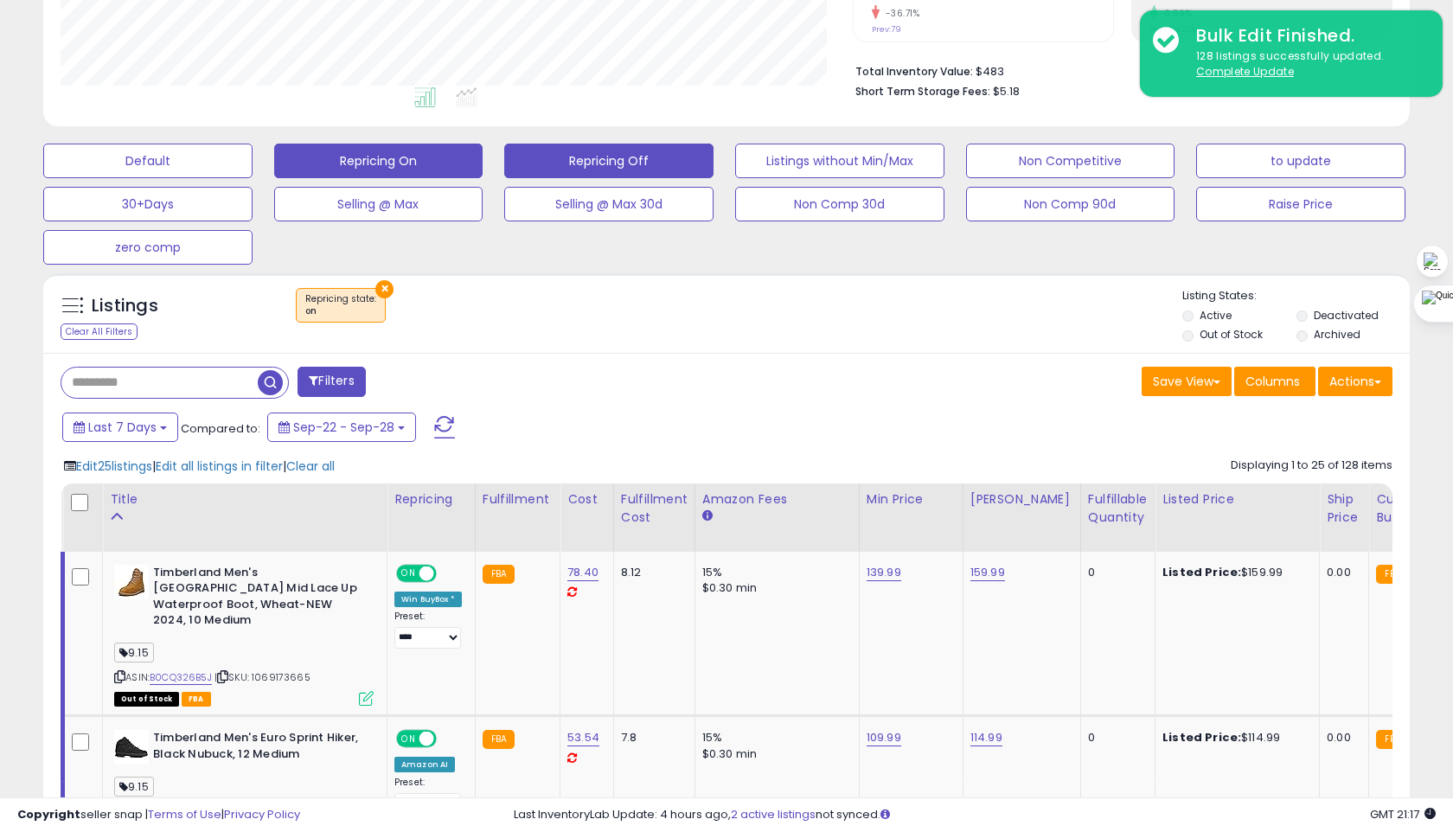
click at [556, 163] on button "Repricing Off" at bounding box center [608, 161] width 209 height 35
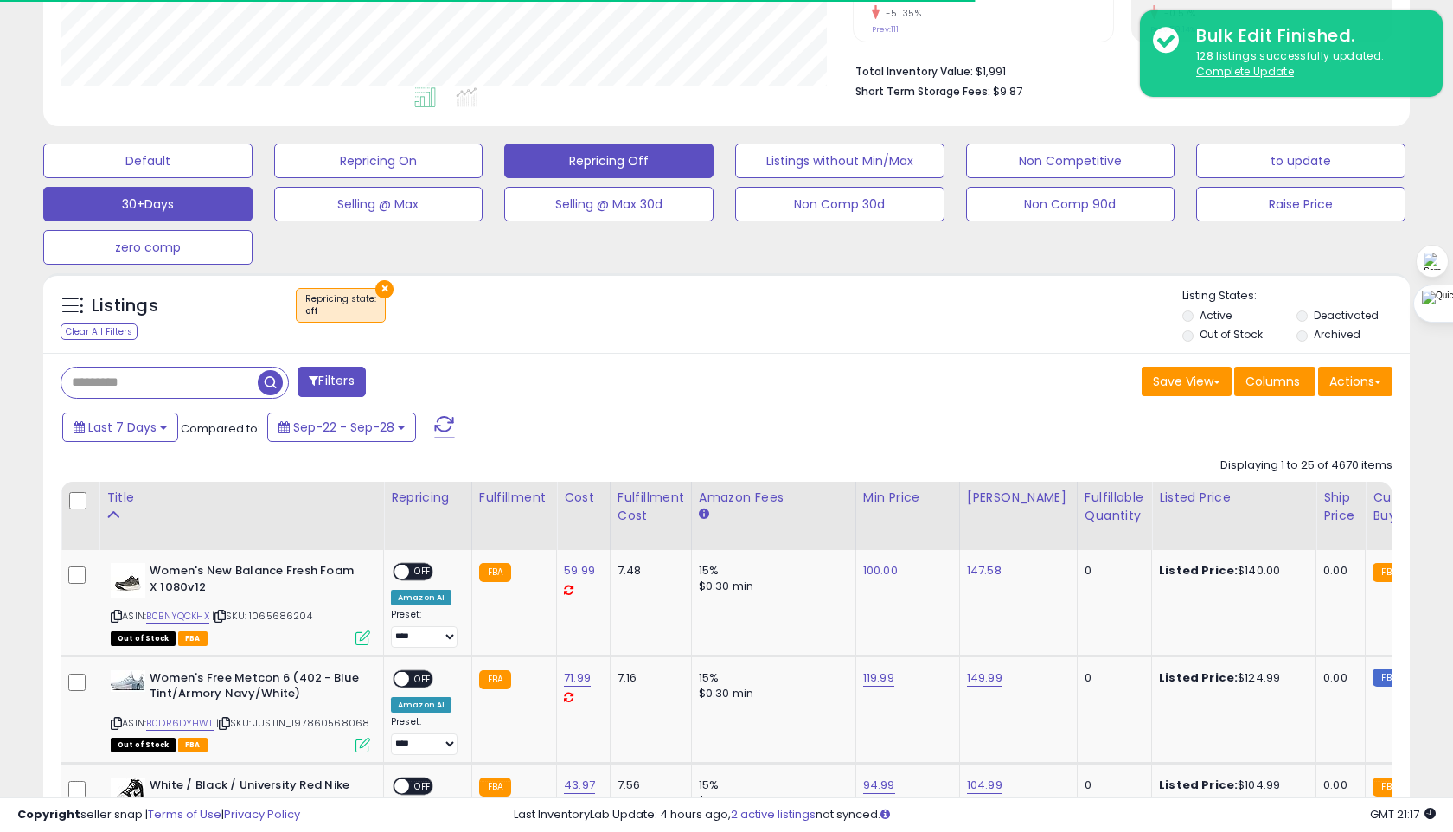
click at [204, 197] on button "30+Days" at bounding box center [147, 204] width 209 height 35
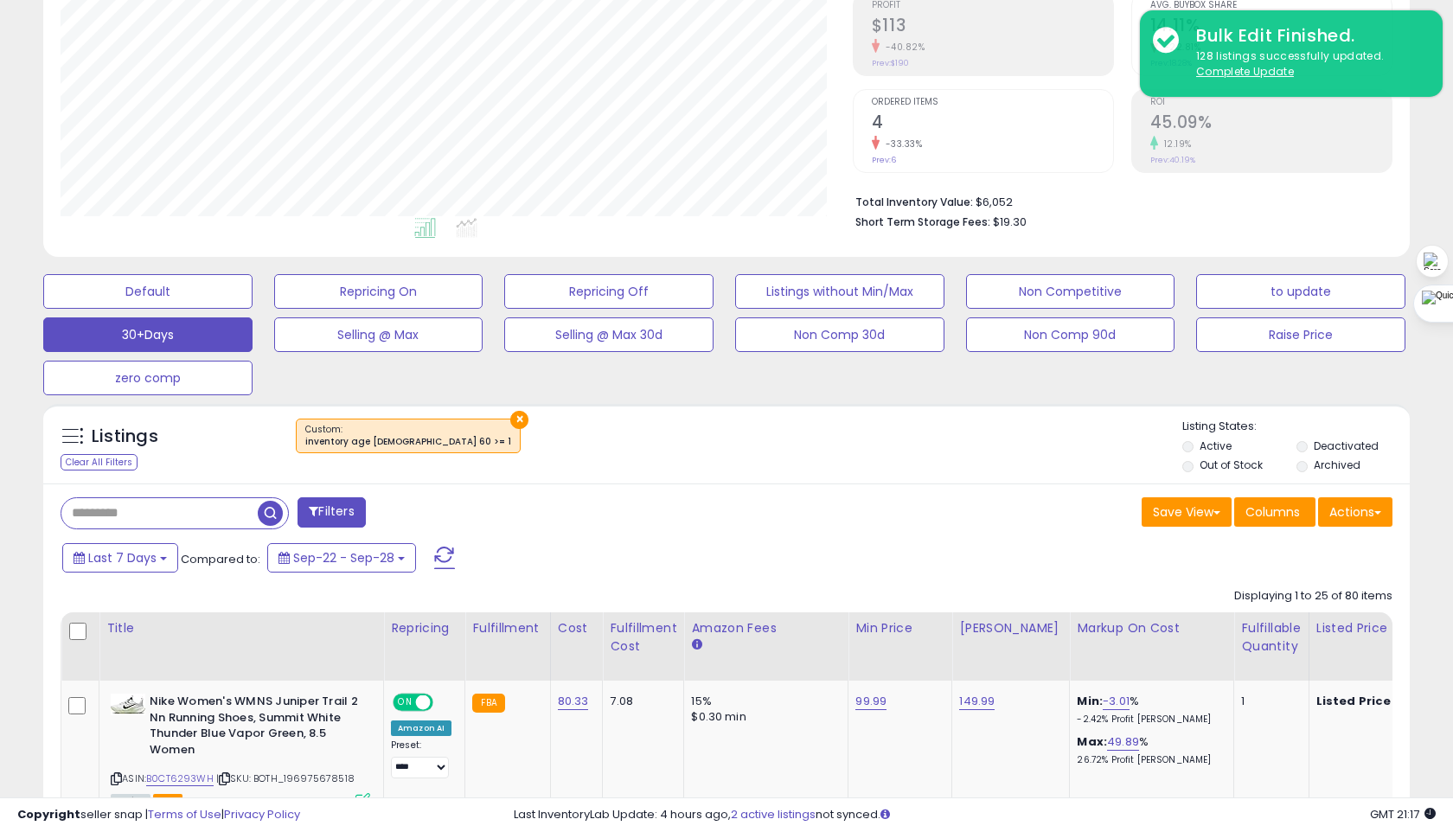
click at [343, 510] on button "Filters" at bounding box center [330, 512] width 67 height 30
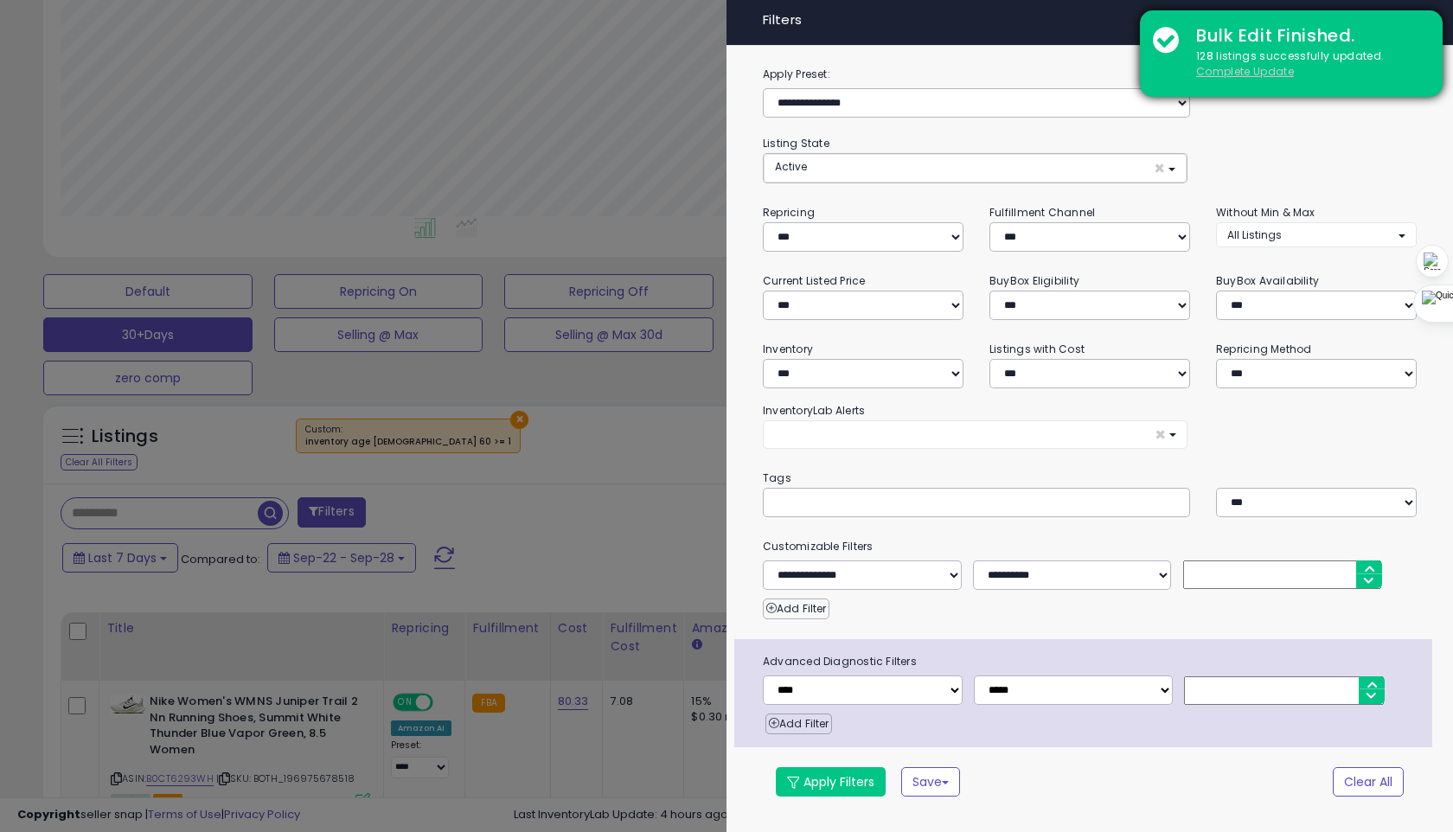
click at [1248, 74] on u "Complete Update" at bounding box center [1245, 71] width 98 height 15
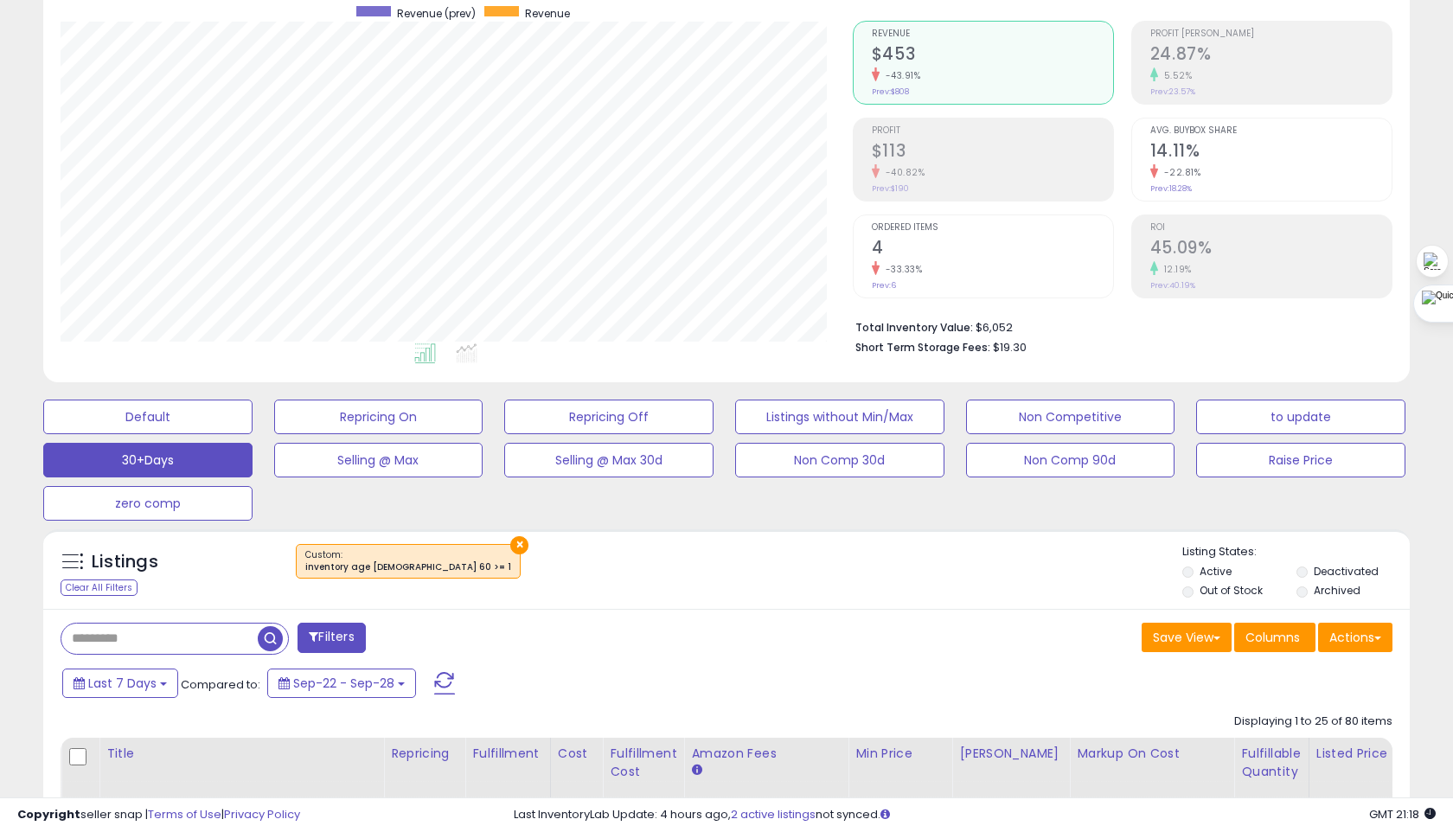
scroll to position [0, 0]
